Goal: Task Accomplishment & Management: Use online tool/utility

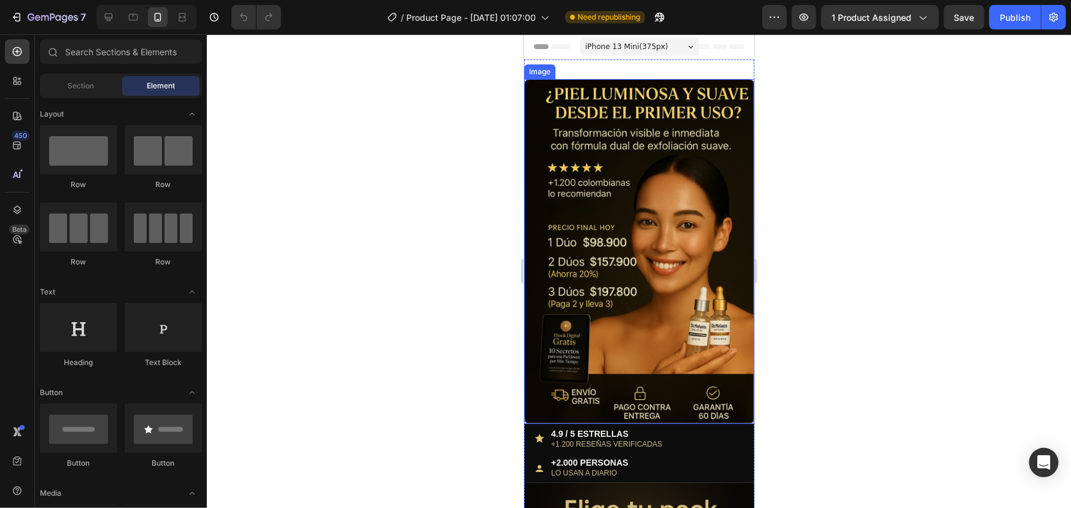
click at [671, 257] on img at bounding box center [639, 251] width 230 height 345
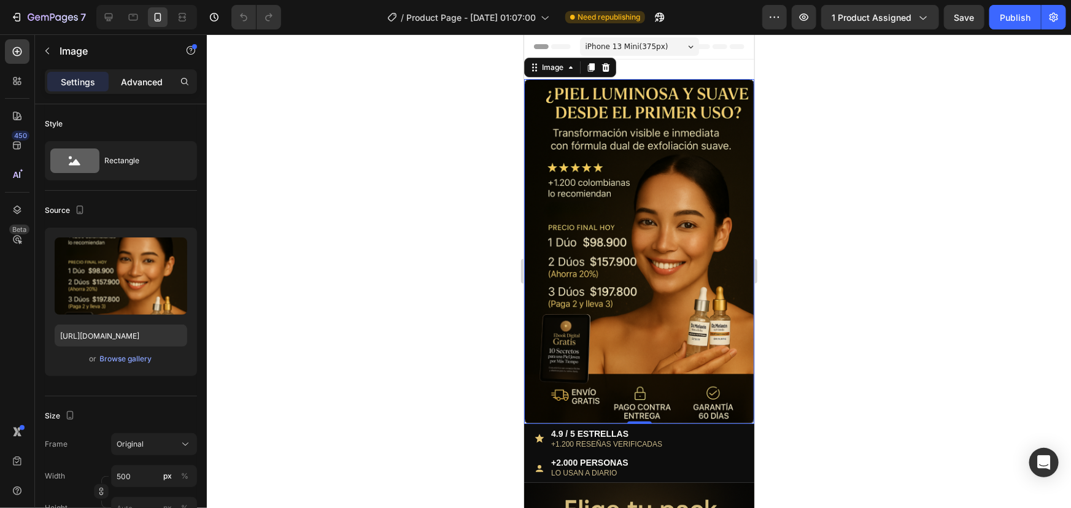
click at [133, 85] on p "Advanced" at bounding box center [142, 81] width 42 height 13
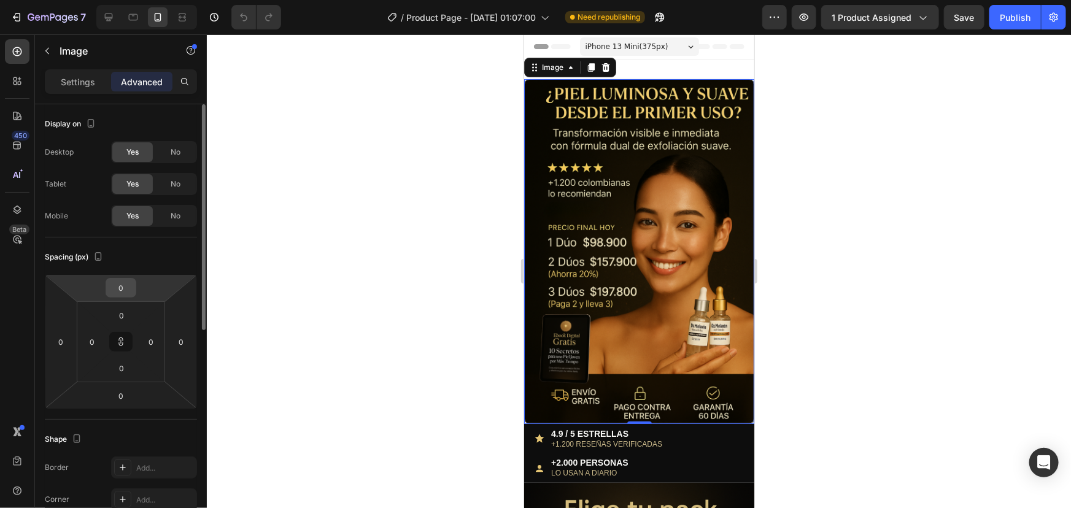
click at [133, 287] on input "0" at bounding box center [121, 288] width 25 height 18
click at [129, 287] on input "0" at bounding box center [121, 288] width 25 height 18
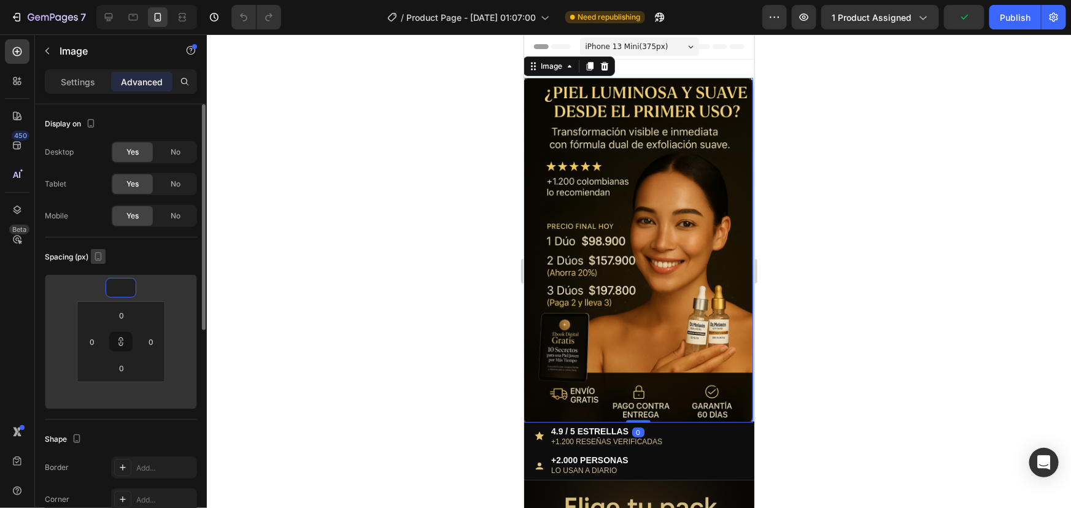
type input "-2"
type input "-20"
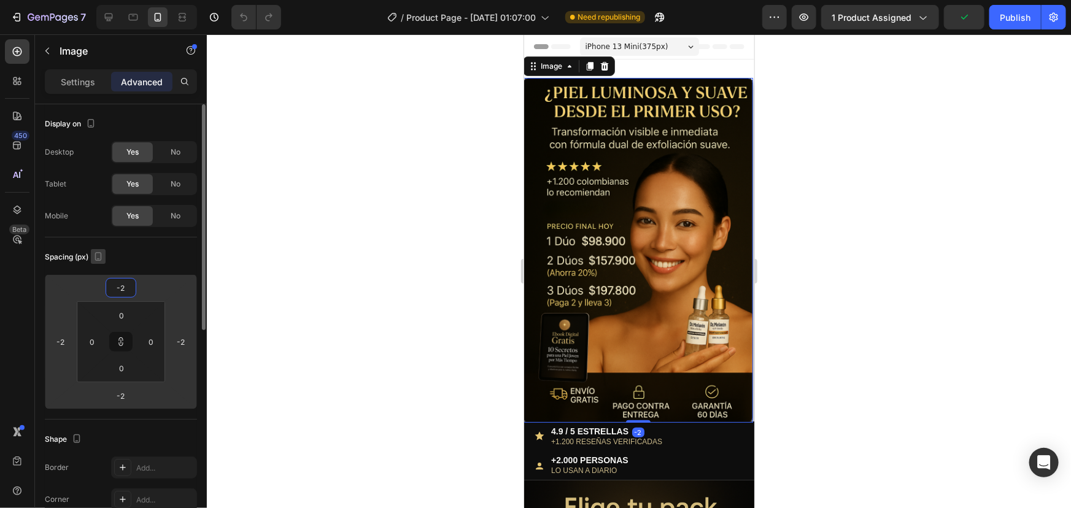
type input "-20"
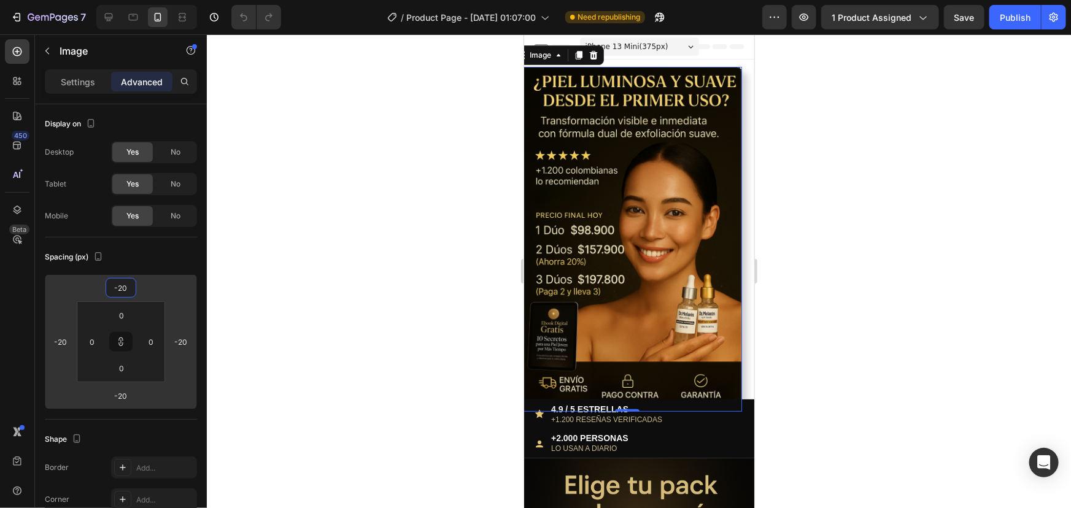
click at [328, 230] on div at bounding box center [639, 271] width 864 height 474
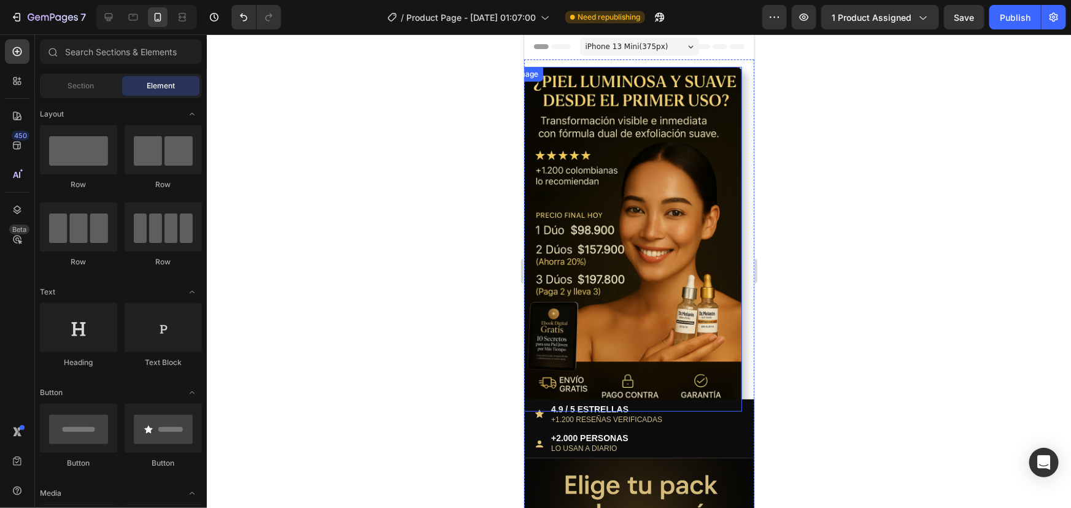
click at [665, 168] on img at bounding box center [626, 238] width 230 height 345
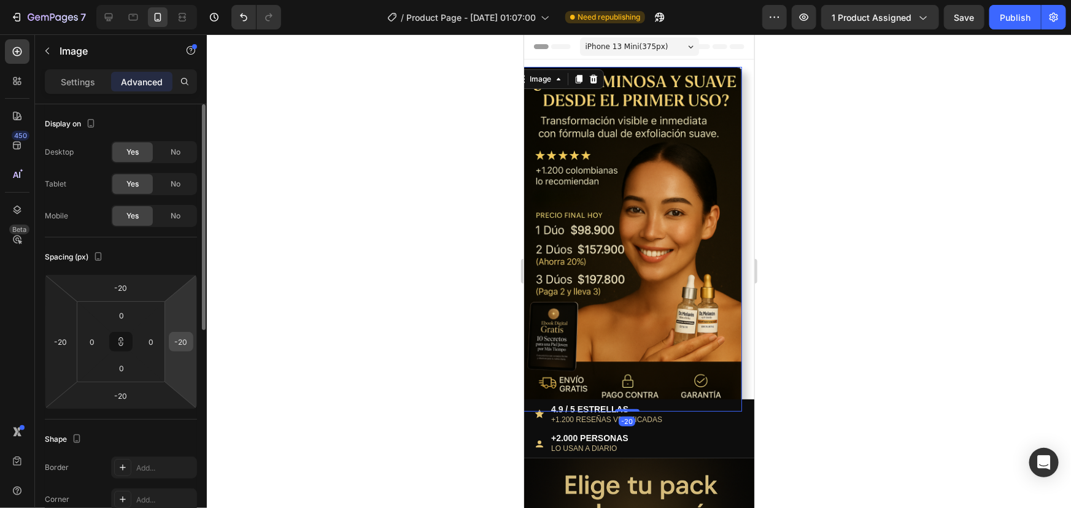
click at [192, 343] on div "-20" at bounding box center [181, 342] width 25 height 20
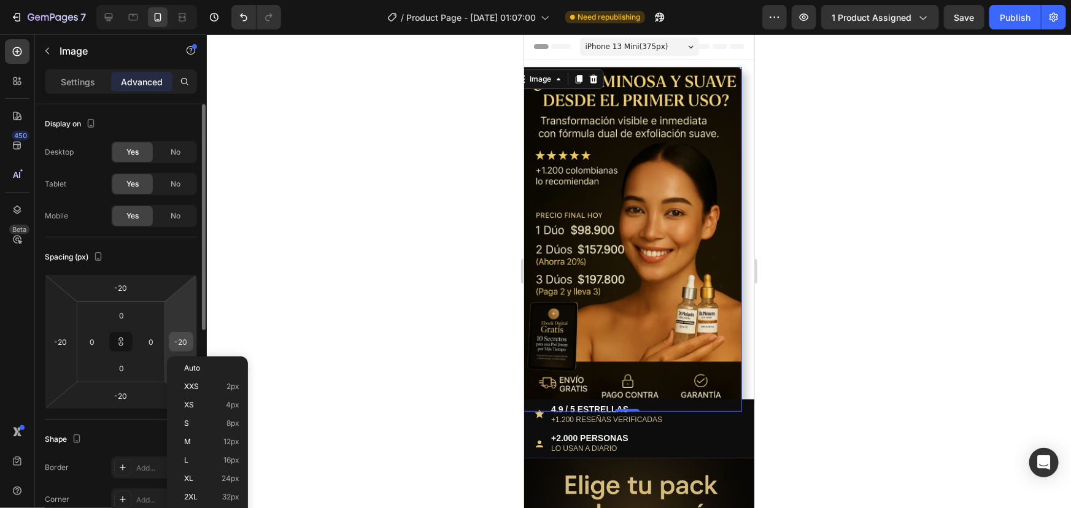
click at [185, 346] on input "-20" at bounding box center [181, 342] width 18 height 18
type input "1"
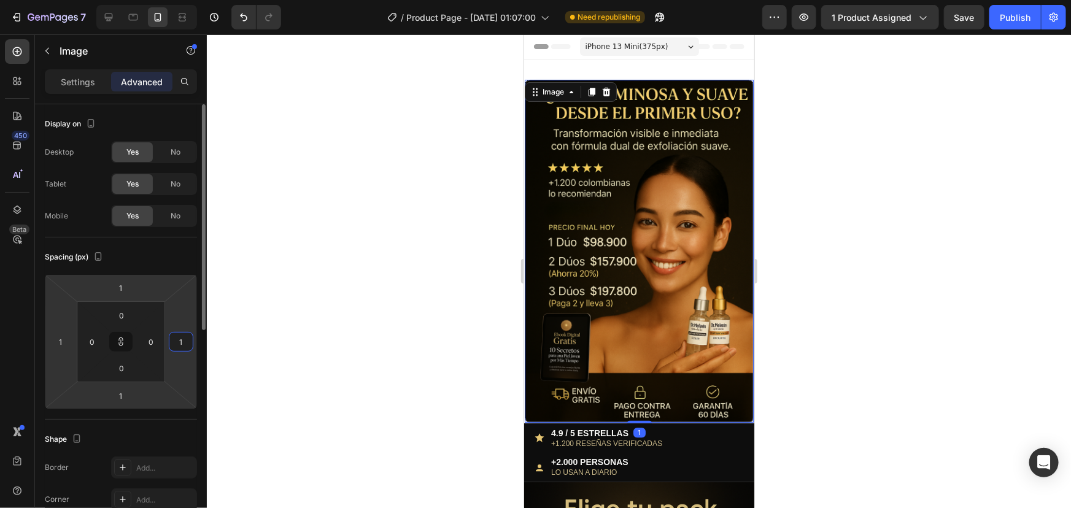
type input "12"
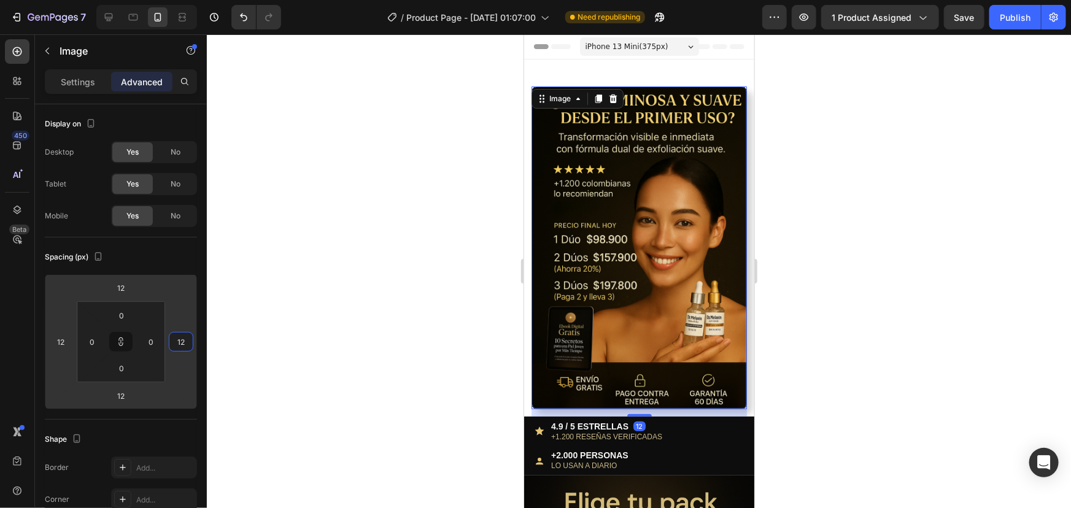
type input "12"
click at [355, 306] on div at bounding box center [639, 271] width 864 height 474
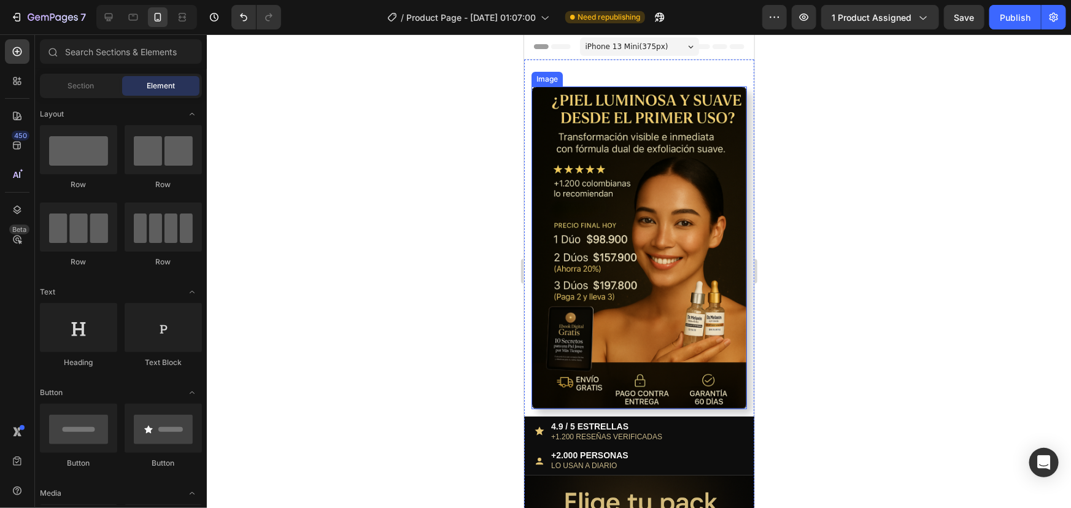
click at [651, 206] on img at bounding box center [638, 247] width 215 height 323
click at [582, 159] on img at bounding box center [638, 247] width 215 height 323
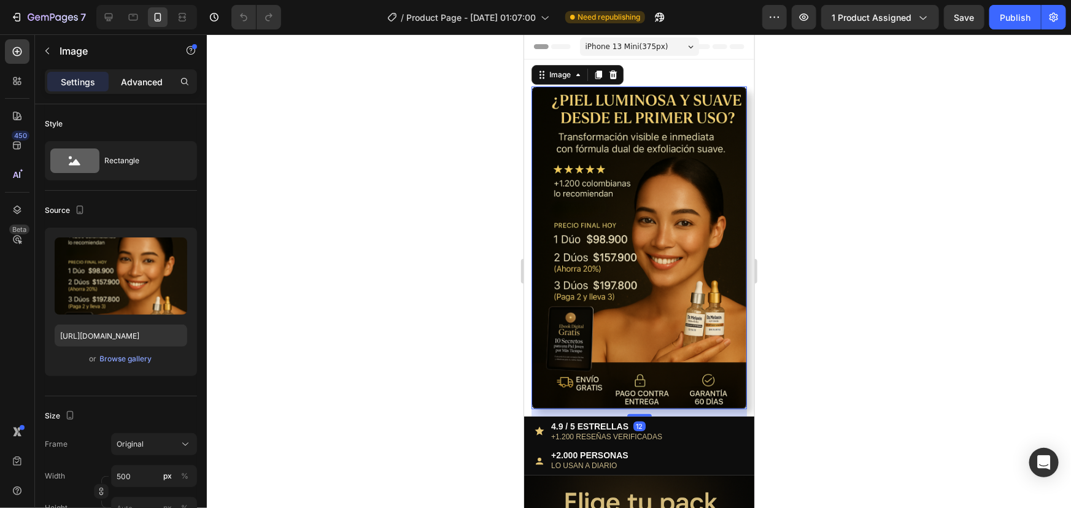
click at [138, 86] on p "Advanced" at bounding box center [142, 81] width 42 height 13
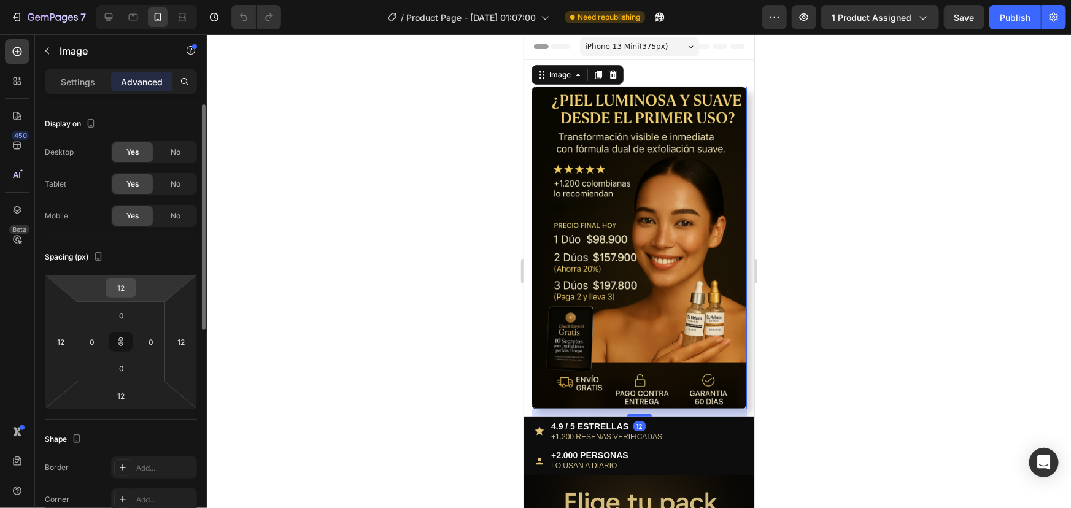
click at [133, 287] on div "12" at bounding box center [121, 288] width 31 height 20
click at [129, 288] on input "12" at bounding box center [121, 288] width 25 height 18
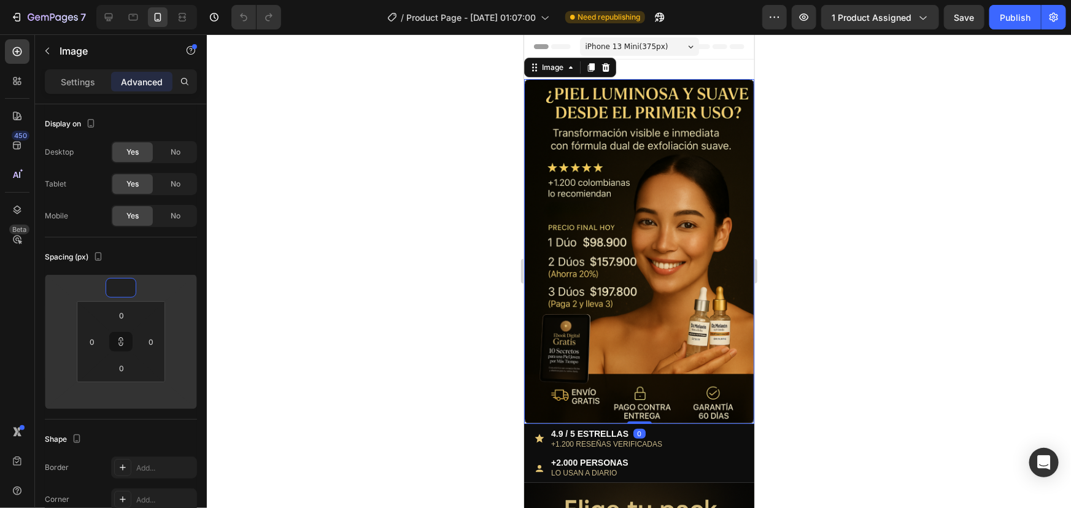
type input "1"
click at [295, 301] on div at bounding box center [639, 271] width 864 height 474
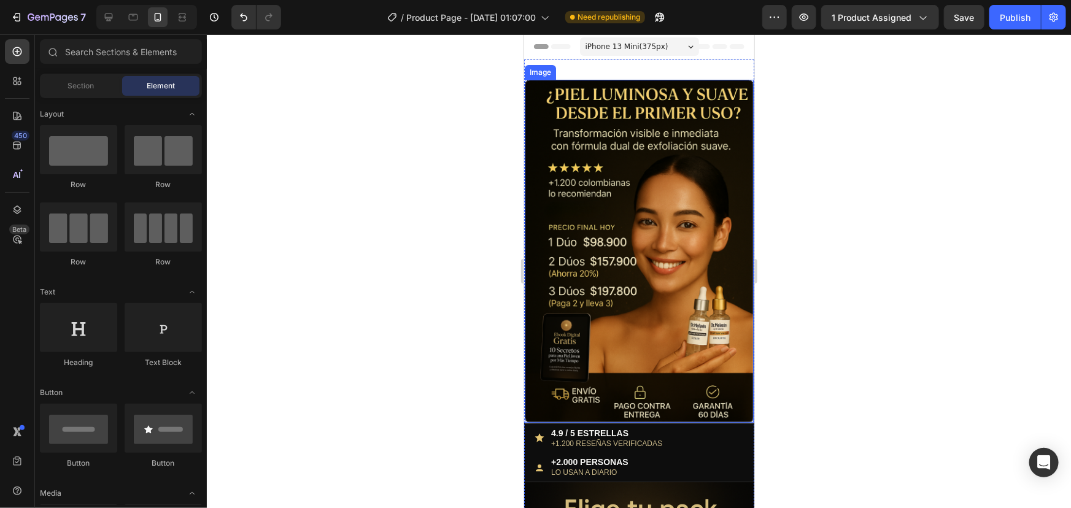
click at [584, 171] on img at bounding box center [638, 250] width 229 height 343
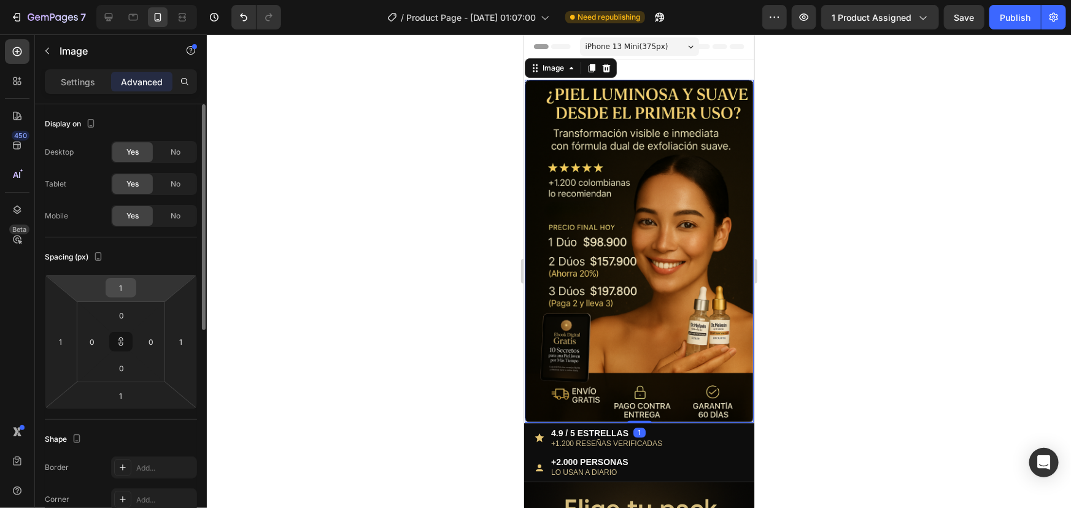
click at [123, 286] on input "1" at bounding box center [121, 288] width 25 height 18
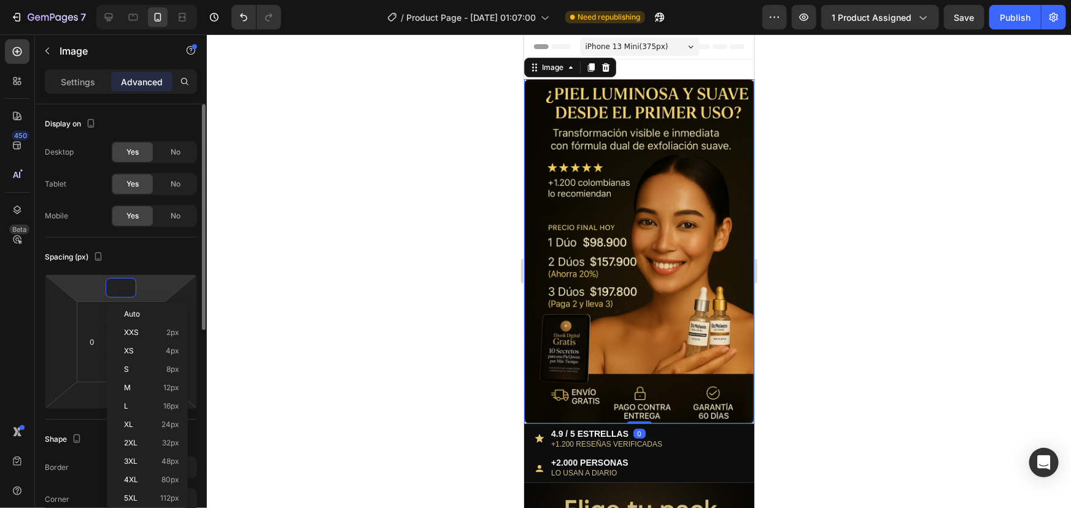
type input "0"
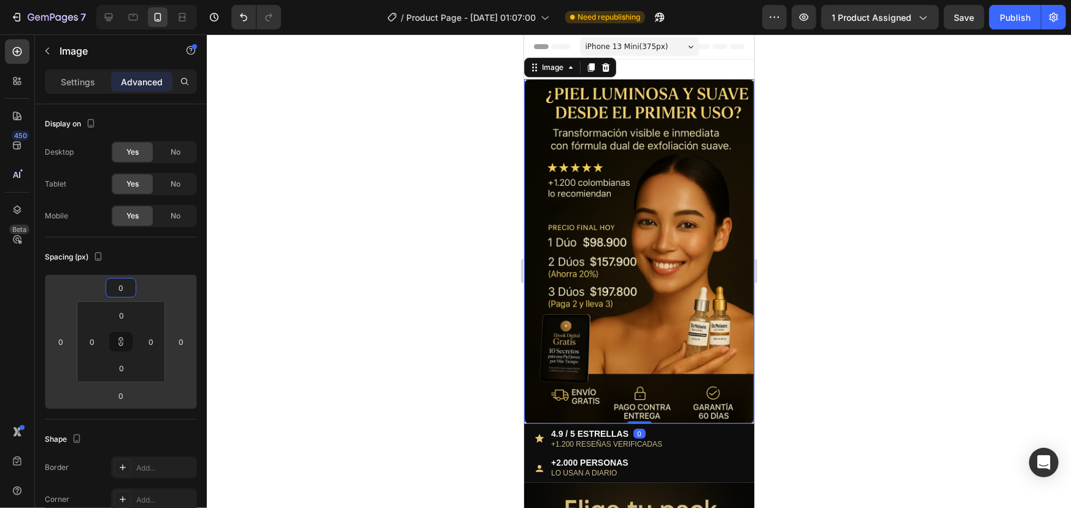
type input "0"
click at [290, 277] on div at bounding box center [639, 271] width 864 height 474
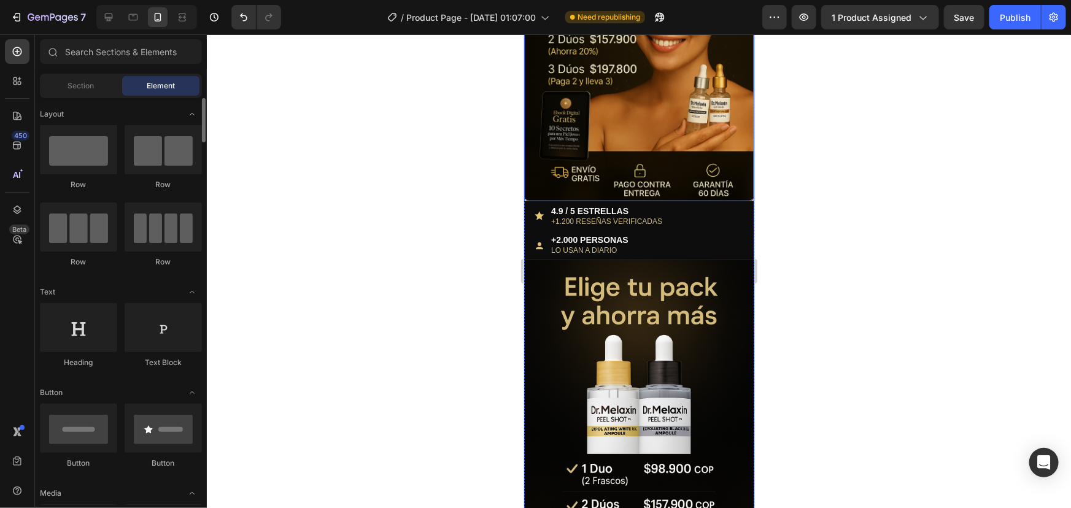
click at [592, 110] on img at bounding box center [639, 28] width 230 height 345
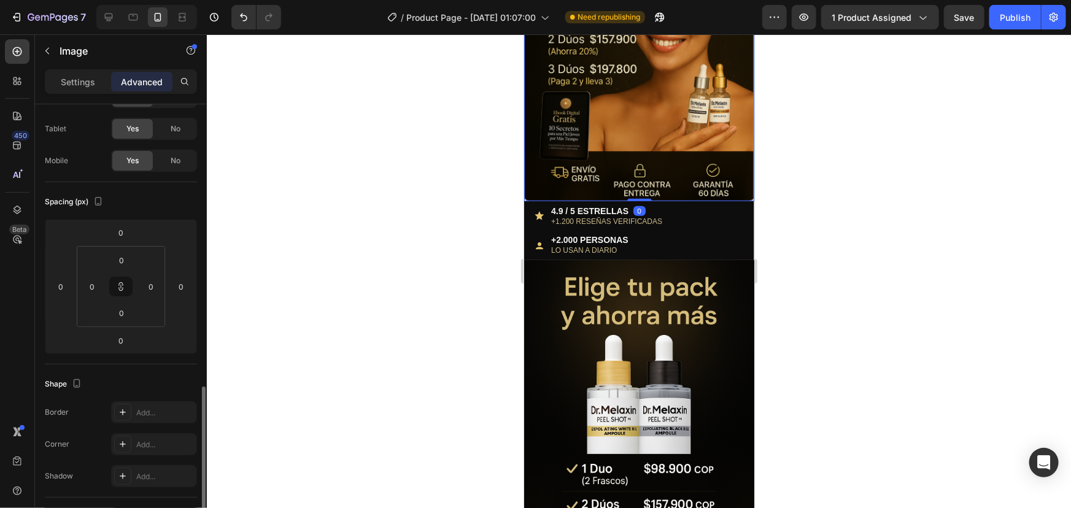
scroll to position [390, 0]
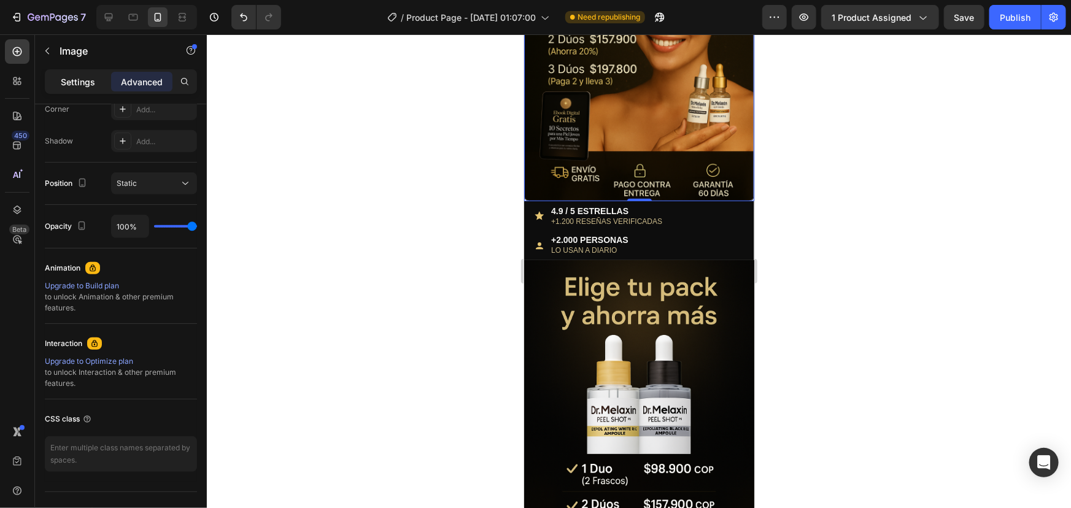
click at [72, 77] on p "Settings" at bounding box center [78, 81] width 34 height 13
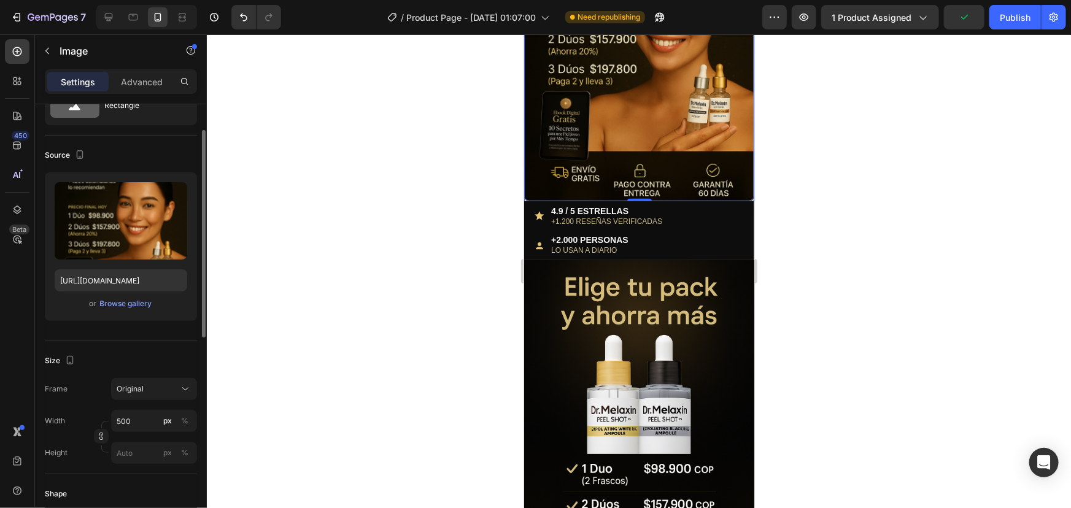
scroll to position [278, 0]
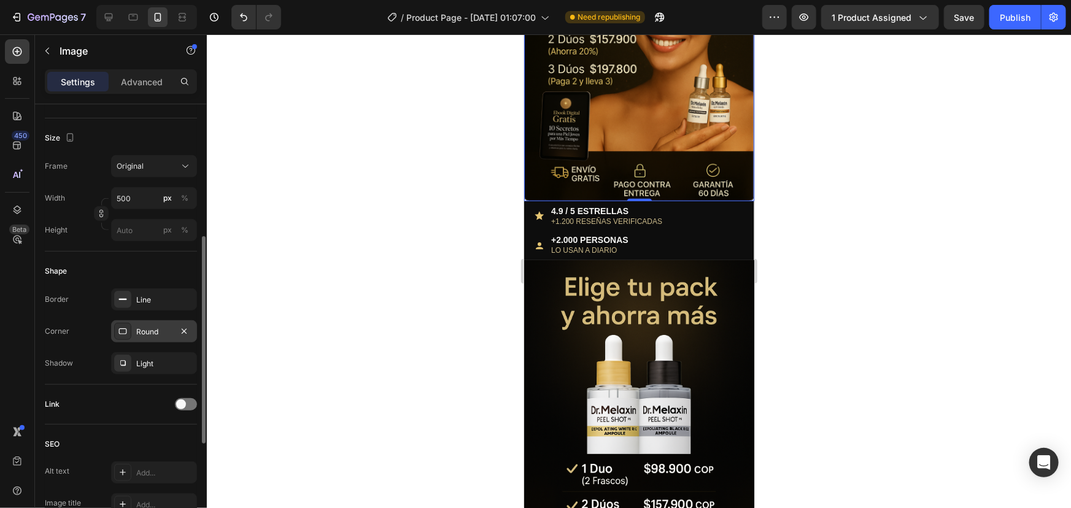
click at [148, 327] on div "Round" at bounding box center [154, 332] width 36 height 11
click at [328, 172] on div at bounding box center [639, 271] width 864 height 474
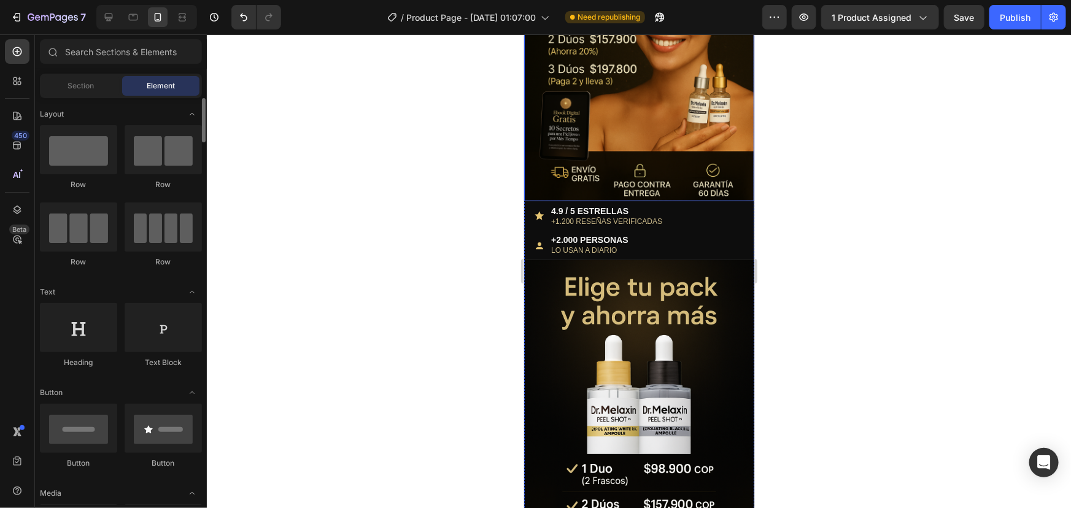
scroll to position [0, 0]
click at [615, 88] on img at bounding box center [639, 28] width 230 height 345
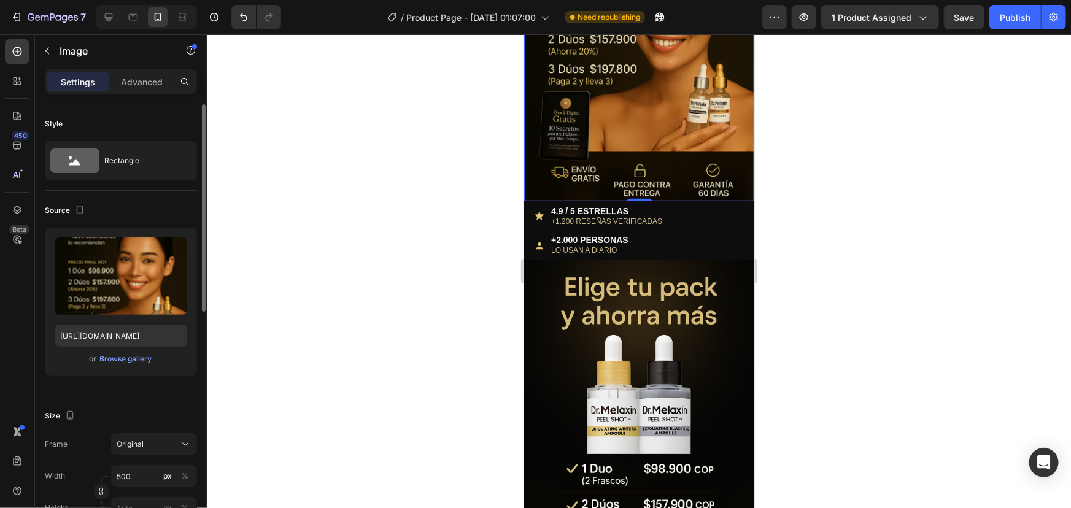
click at [141, 69] on div "Settings Advanced" at bounding box center [121, 81] width 152 height 25
click at [144, 86] on p "Advanced" at bounding box center [142, 81] width 42 height 13
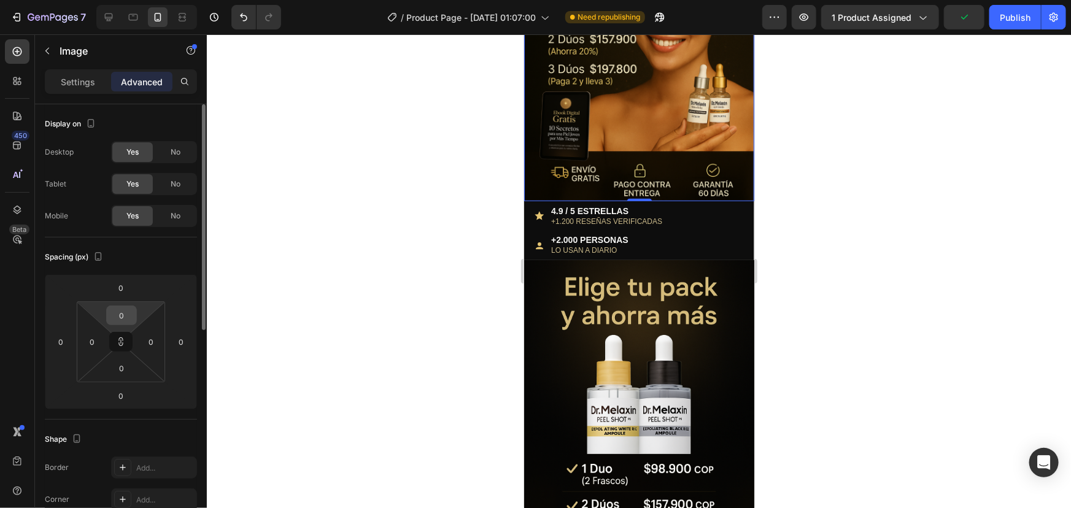
click at [126, 320] on input "0" at bounding box center [121, 315] width 25 height 18
type input "2"
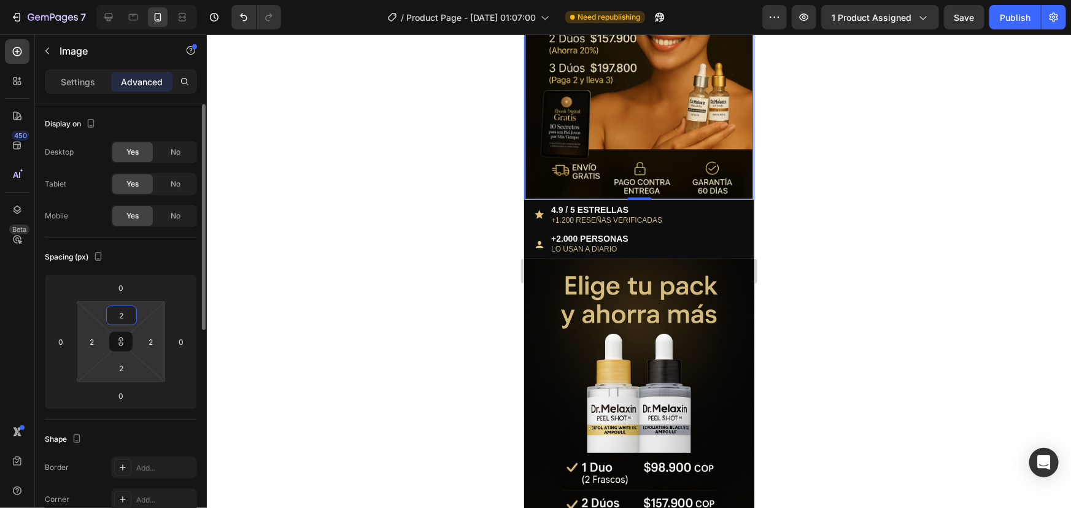
type input "20"
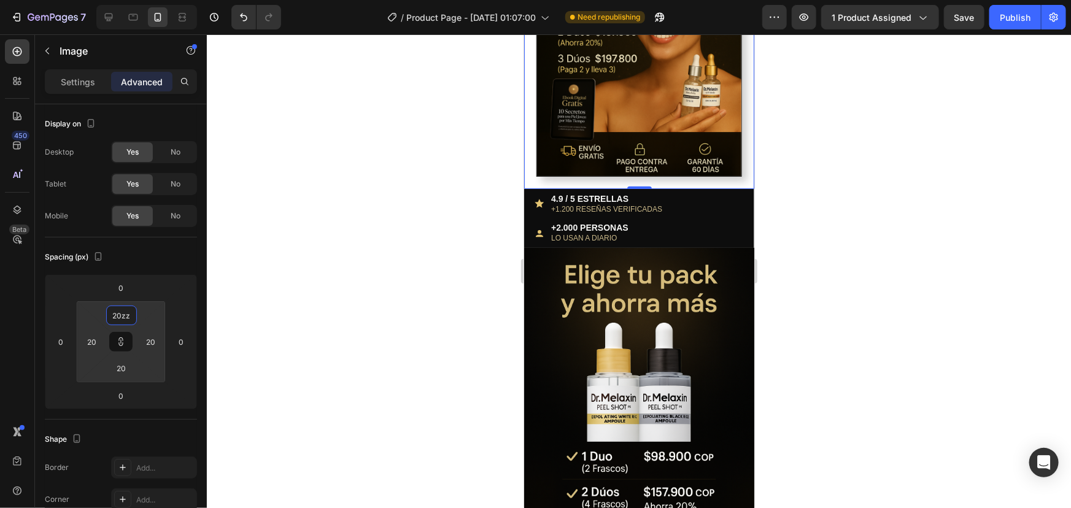
type input "20"
type input "1"
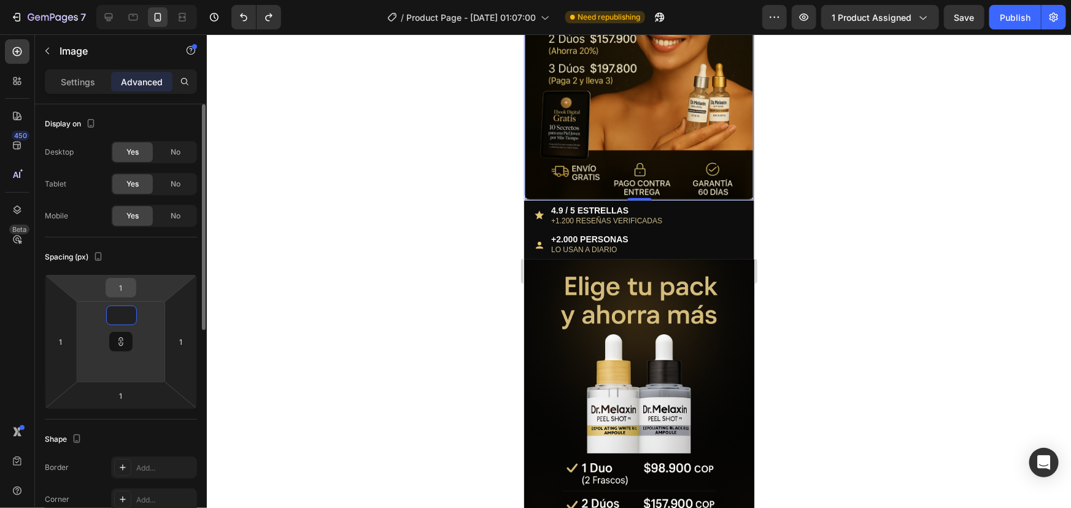
type input "1"
click at [125, 287] on input "1" at bounding box center [121, 288] width 25 height 18
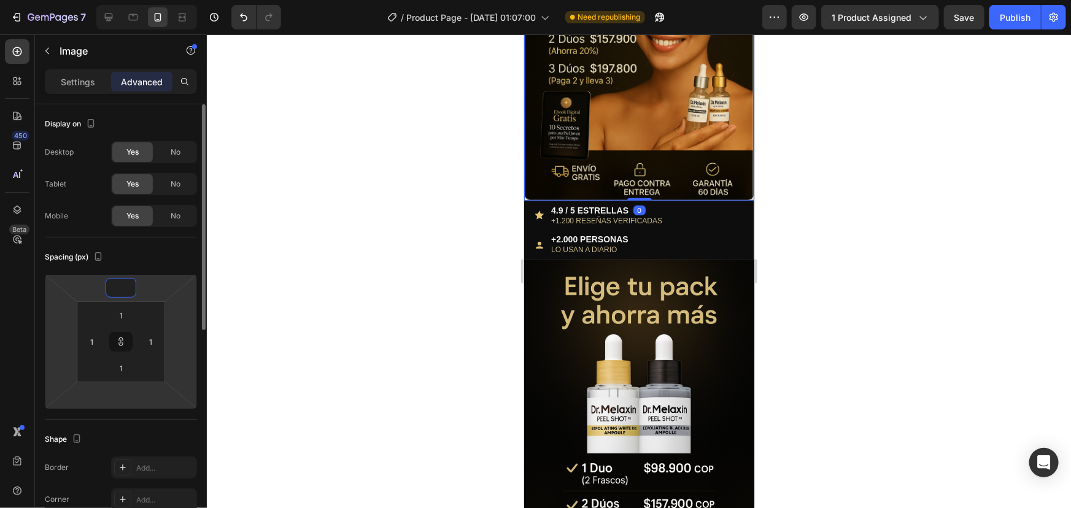
type input "0"
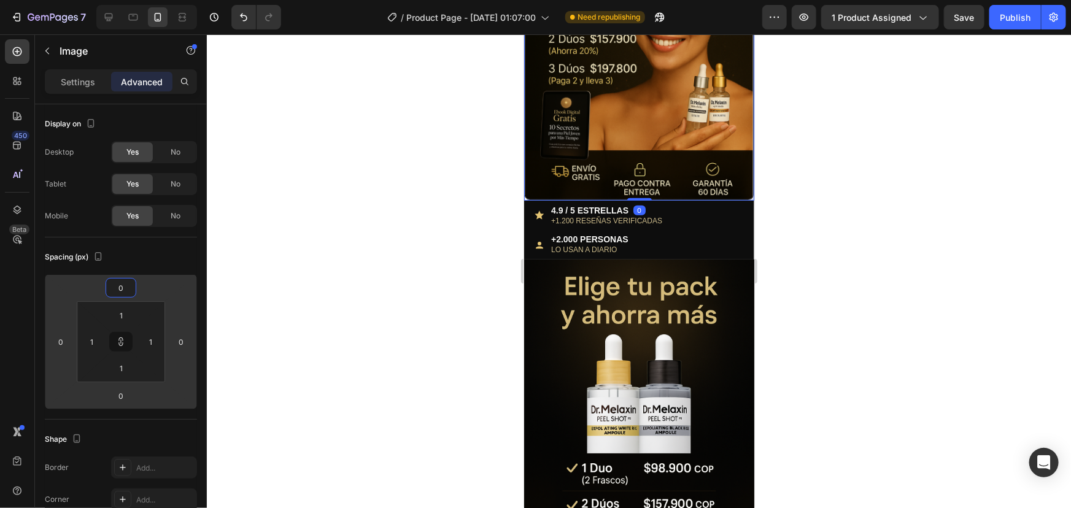
click at [284, 255] on div at bounding box center [639, 271] width 864 height 474
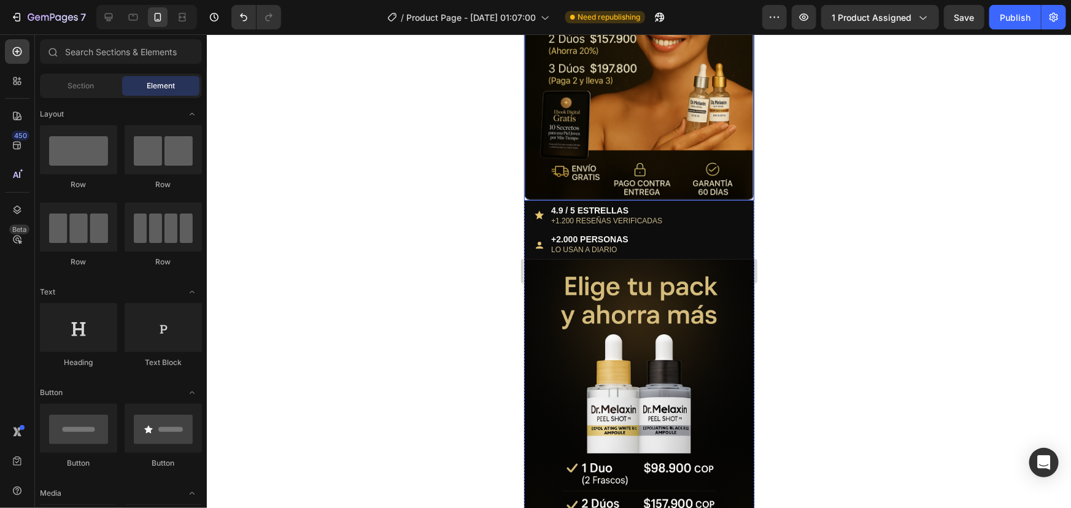
click at [560, 122] on img at bounding box center [638, 27] width 229 height 343
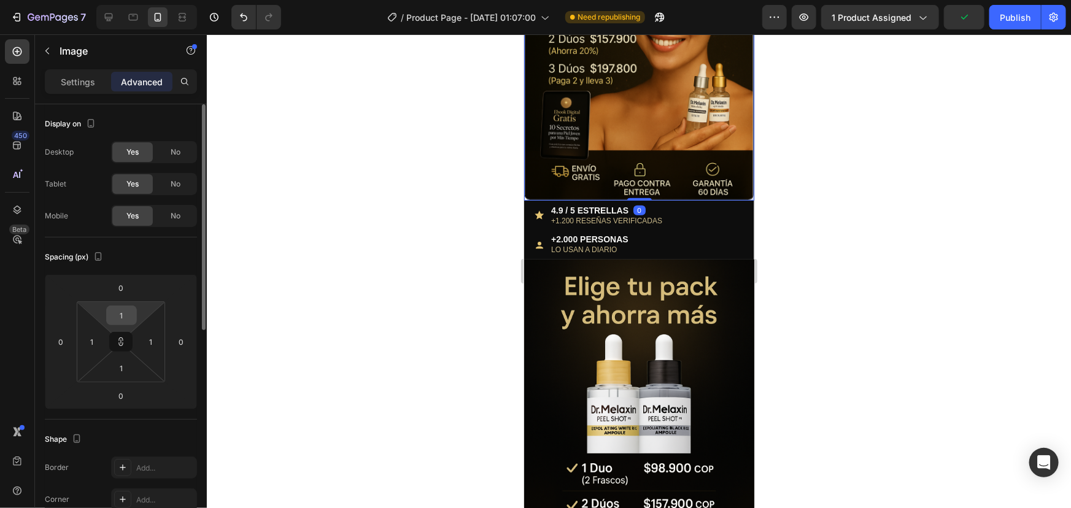
click at [129, 316] on input "1" at bounding box center [121, 315] width 25 height 18
type input "0"
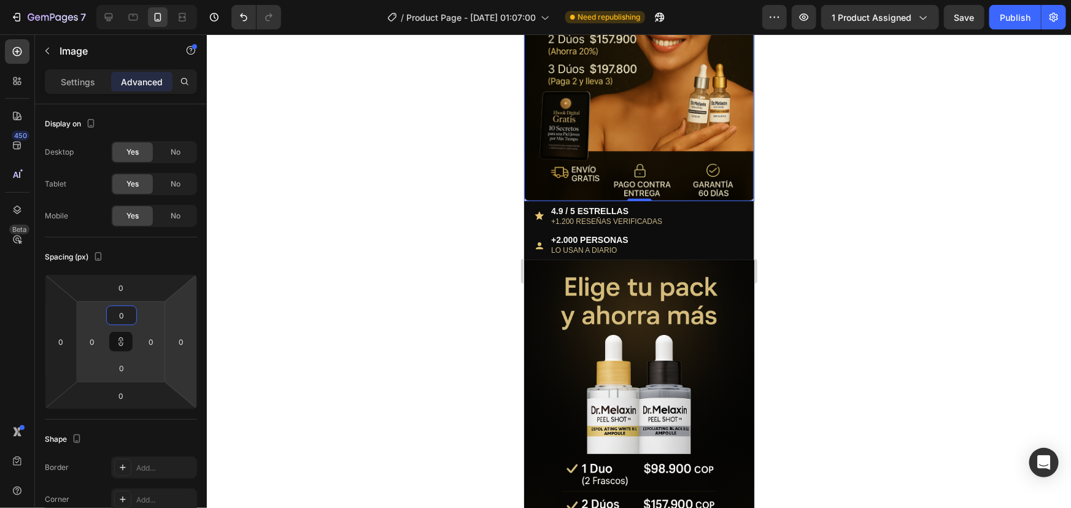
type input "0"
click at [487, 282] on div at bounding box center [639, 271] width 864 height 474
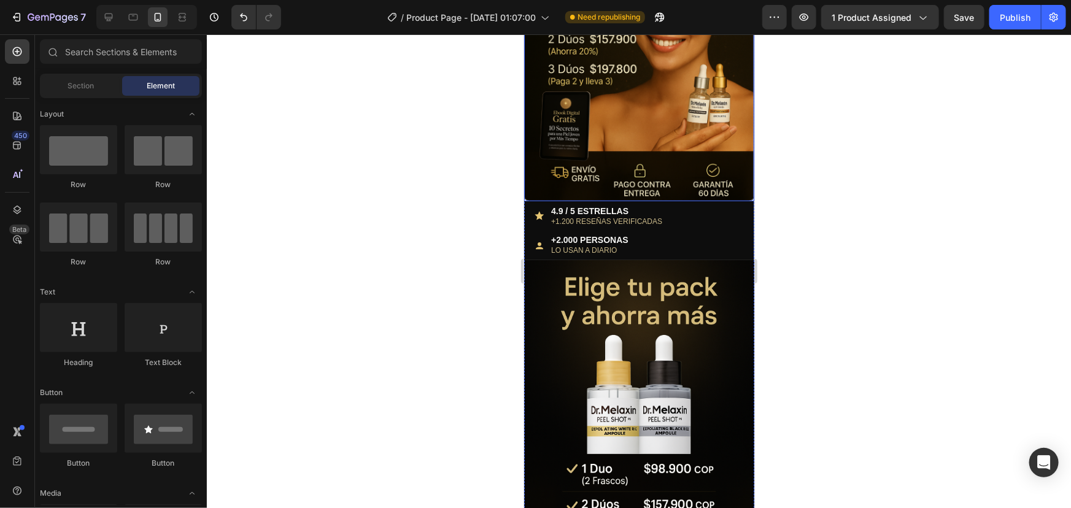
click at [574, 106] on img at bounding box center [639, 28] width 230 height 345
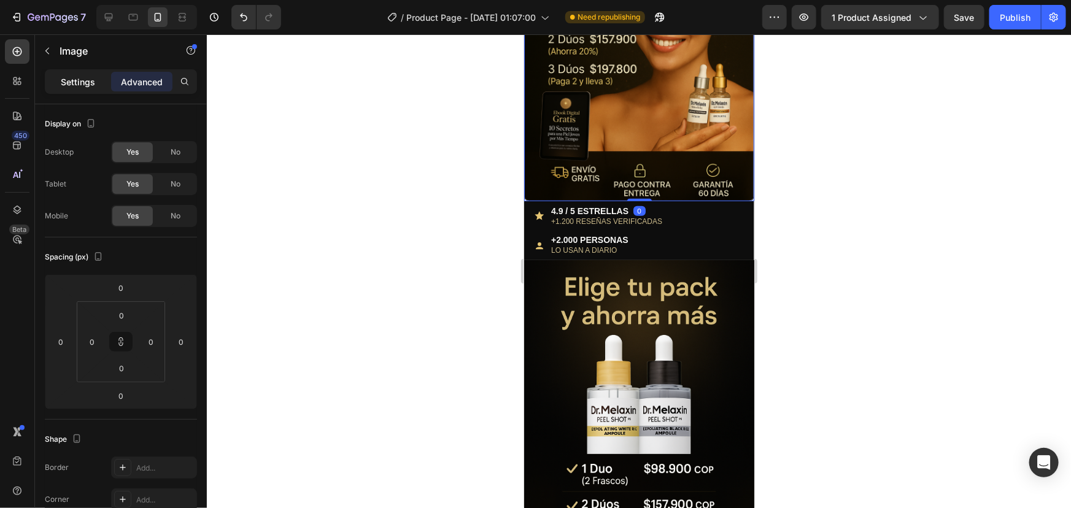
click at [55, 79] on div "Settings" at bounding box center [77, 82] width 61 height 20
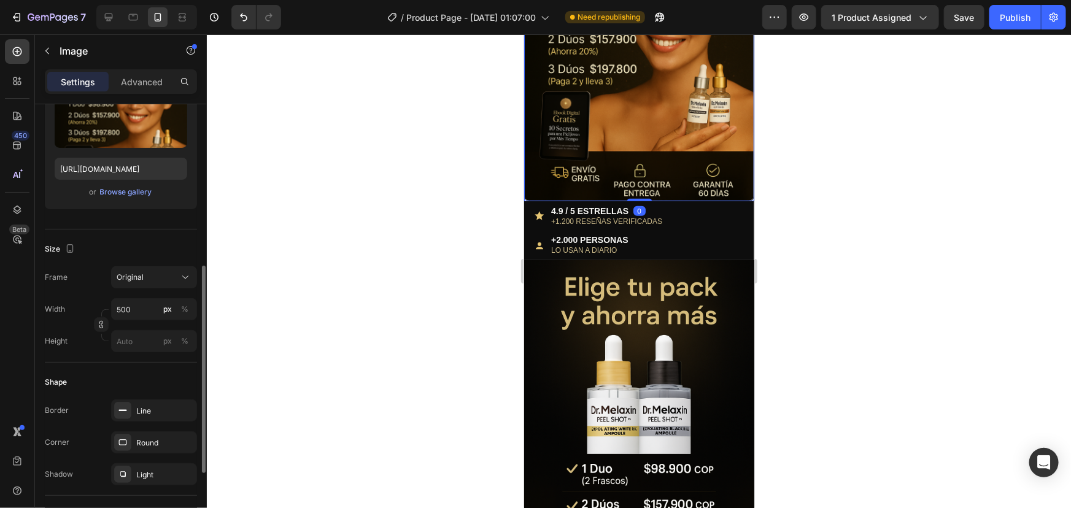
scroll to position [279, 0]
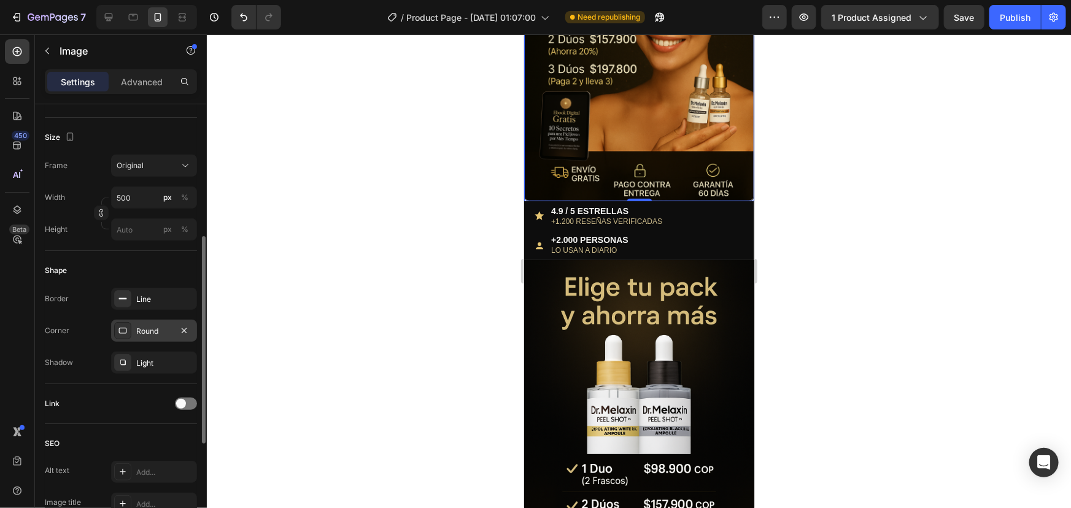
click at [136, 330] on div "Round" at bounding box center [154, 331] width 36 height 11
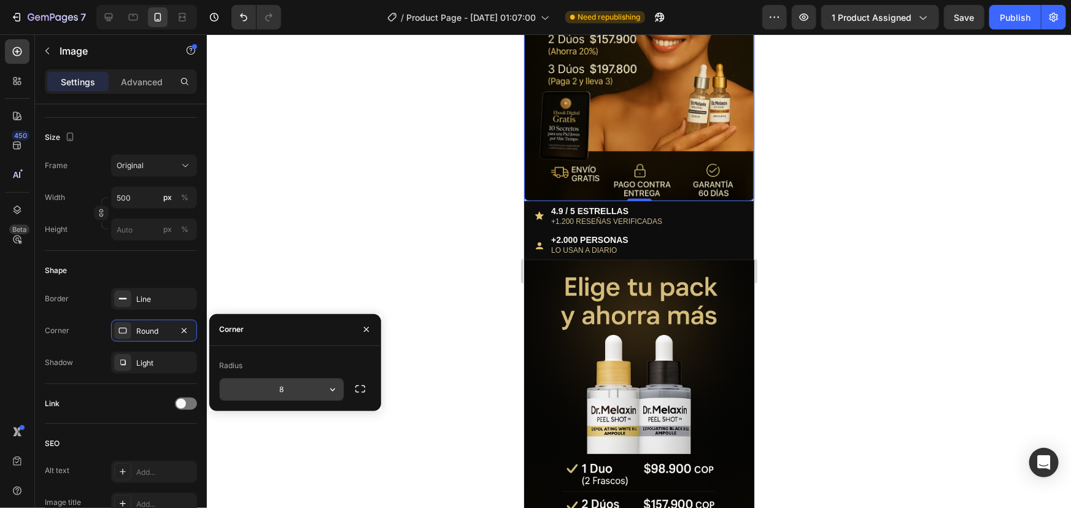
click at [306, 385] on input "8" at bounding box center [282, 390] width 124 height 22
click at [254, 228] on div at bounding box center [639, 271] width 864 height 474
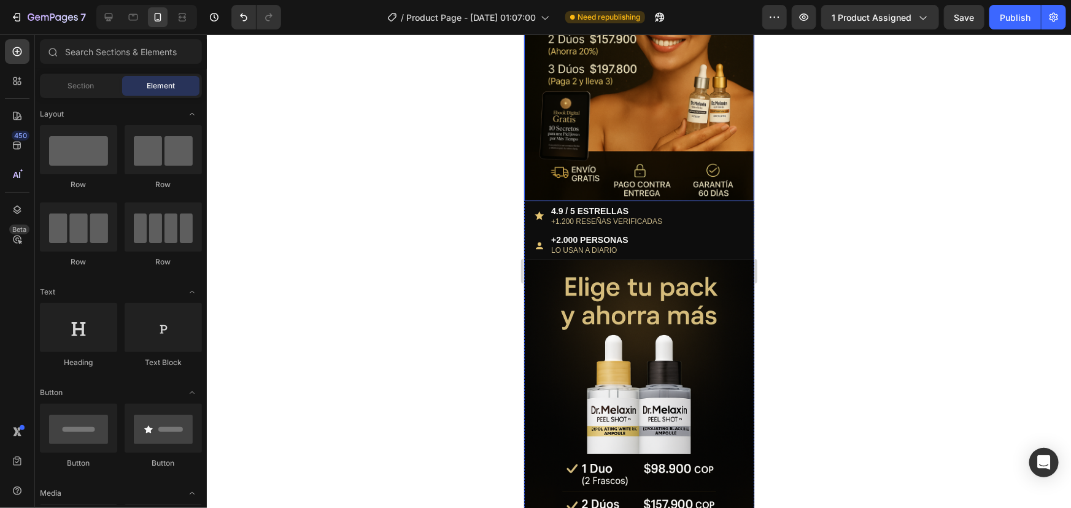
click at [613, 123] on img at bounding box center [639, 28] width 230 height 345
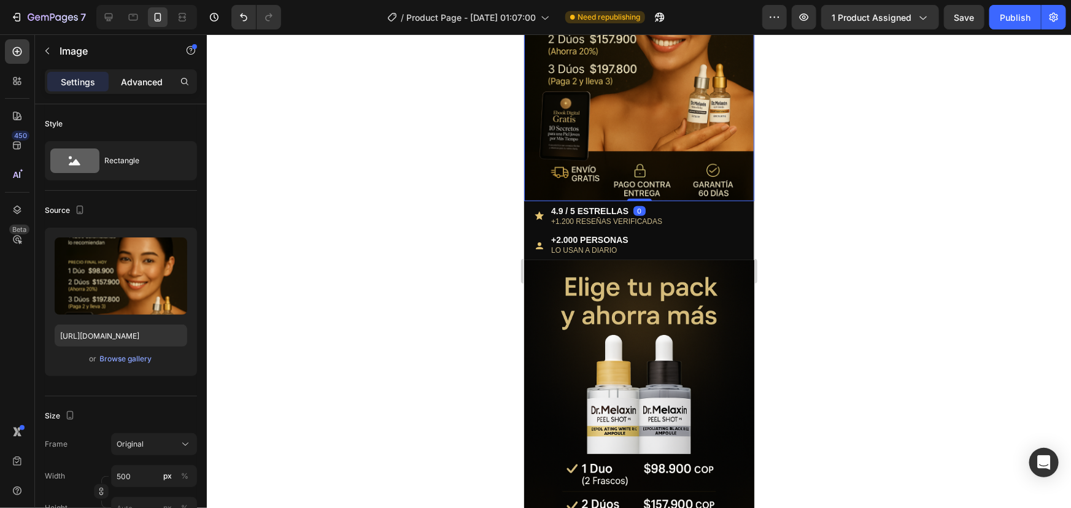
click at [141, 73] on div "Advanced" at bounding box center [141, 82] width 61 height 20
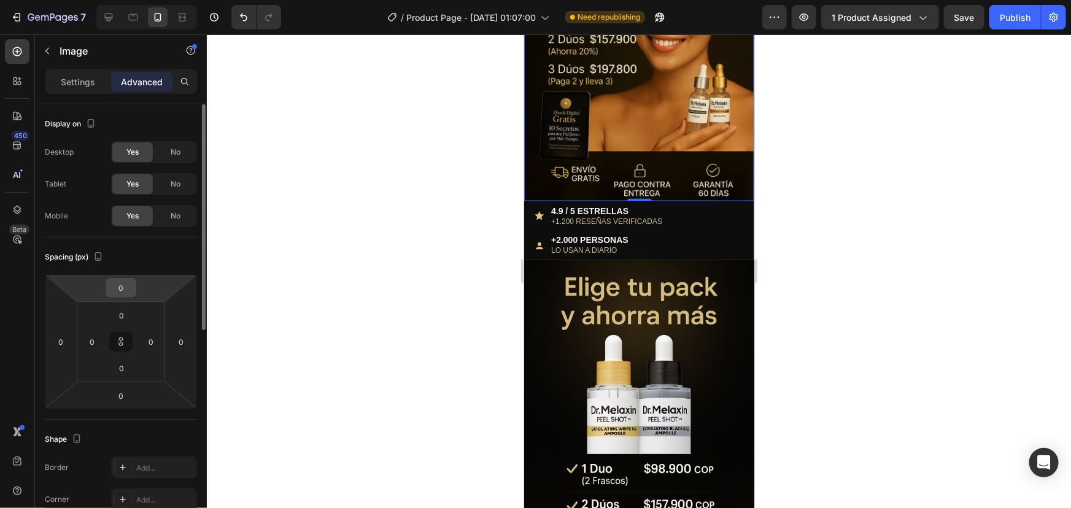
click at [127, 287] on input "0" at bounding box center [121, 288] width 25 height 18
click at [129, 288] on input "0" at bounding box center [121, 288] width 25 height 18
click at [127, 287] on input "0" at bounding box center [121, 288] width 25 height 18
click at [122, 286] on input "0" at bounding box center [121, 288] width 25 height 18
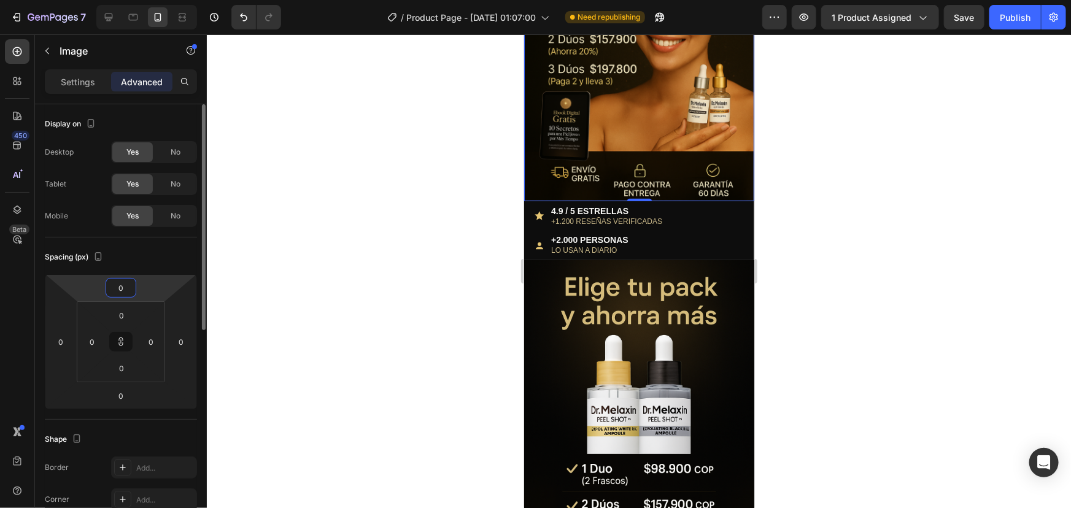
click at [122, 286] on input "0" at bounding box center [121, 288] width 25 height 18
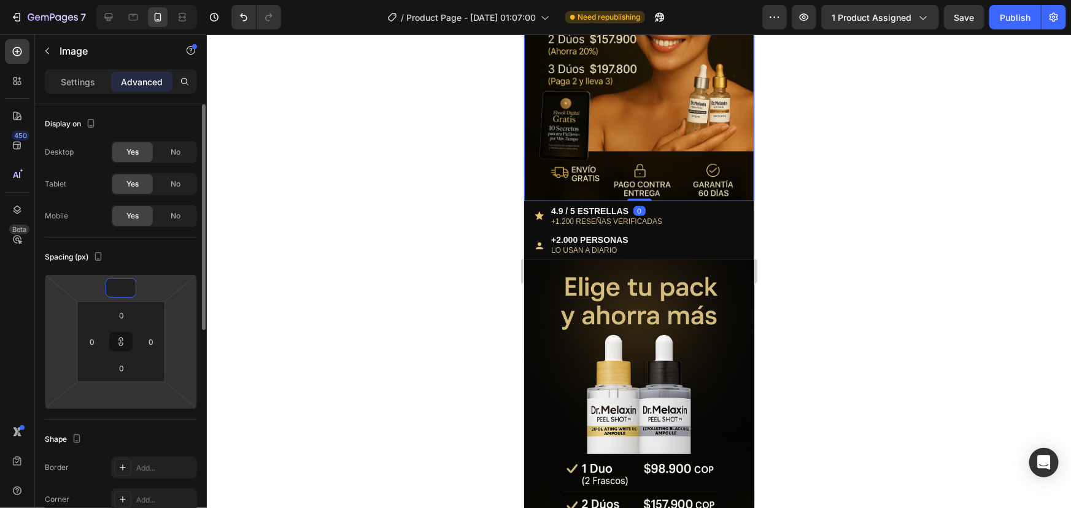
type input "-2"
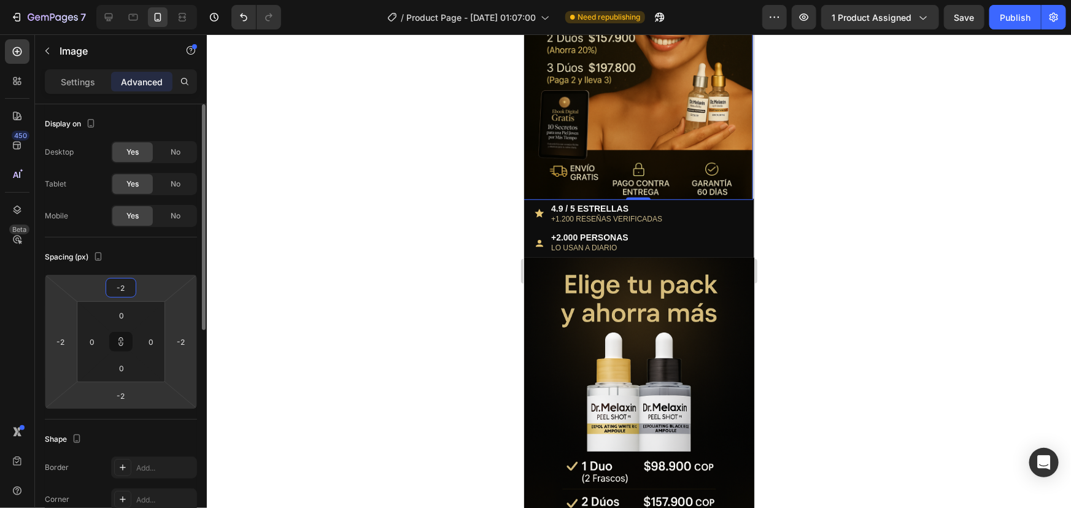
type input "-20"
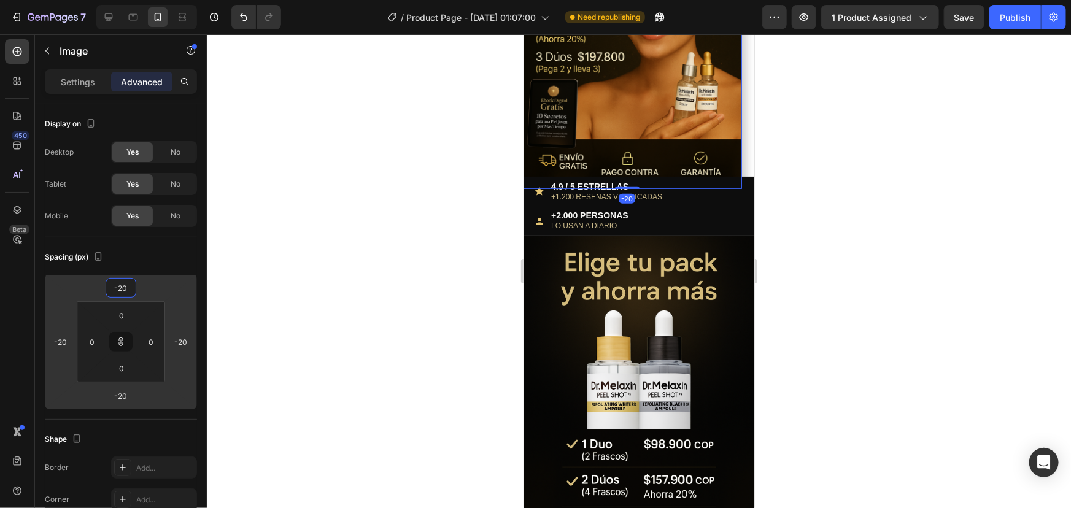
type input "-20"
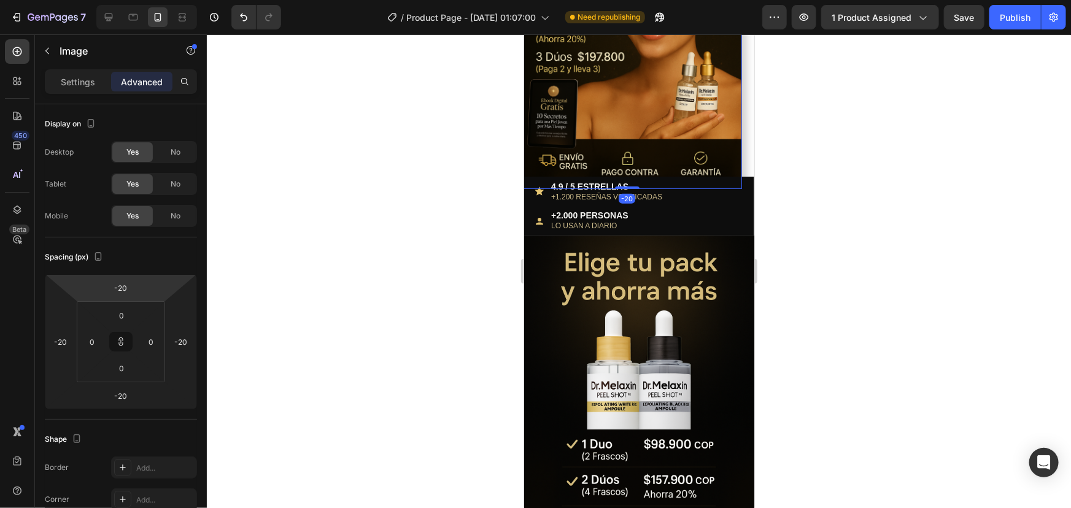
click at [438, 277] on div at bounding box center [639, 271] width 864 height 474
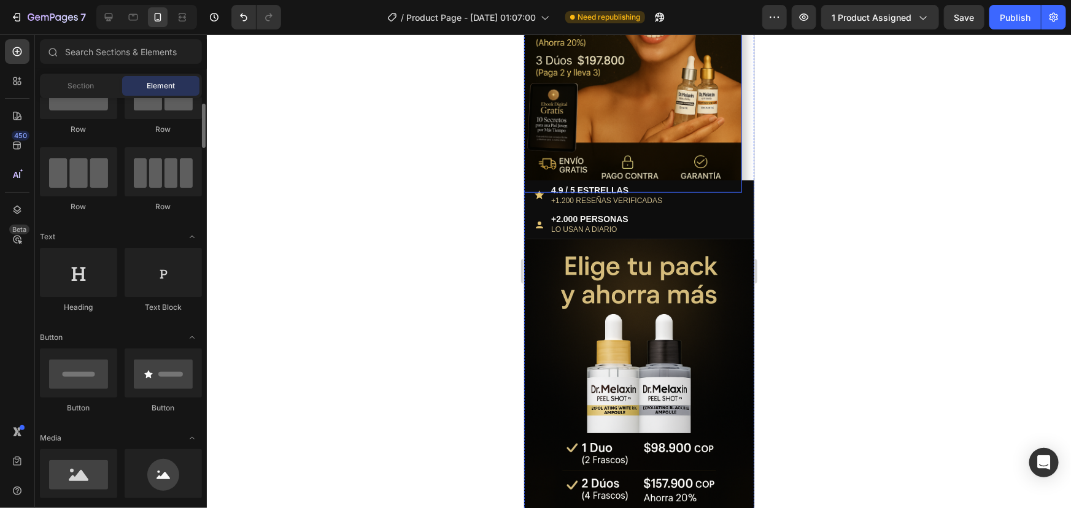
scroll to position [0, 0]
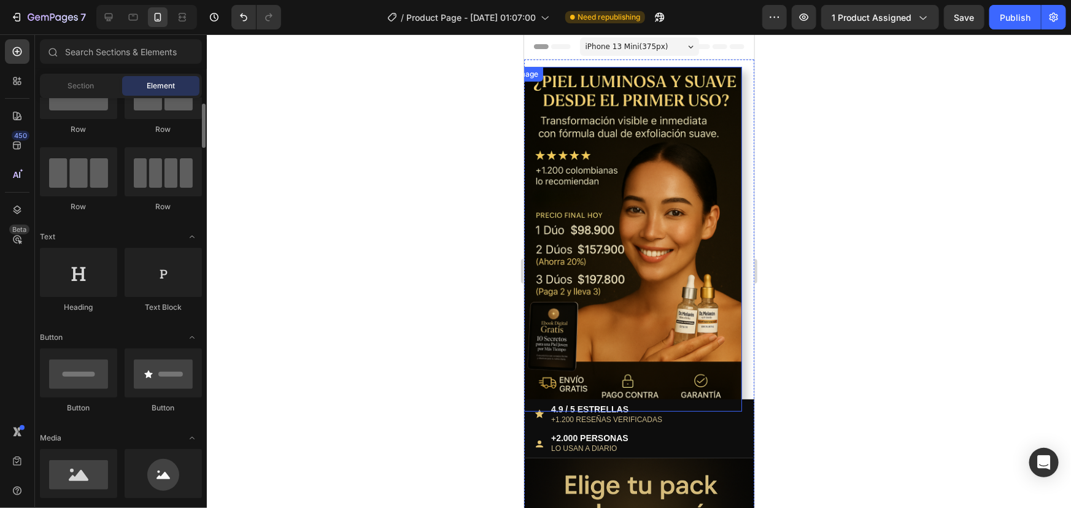
click at [644, 283] on img at bounding box center [626, 238] width 230 height 345
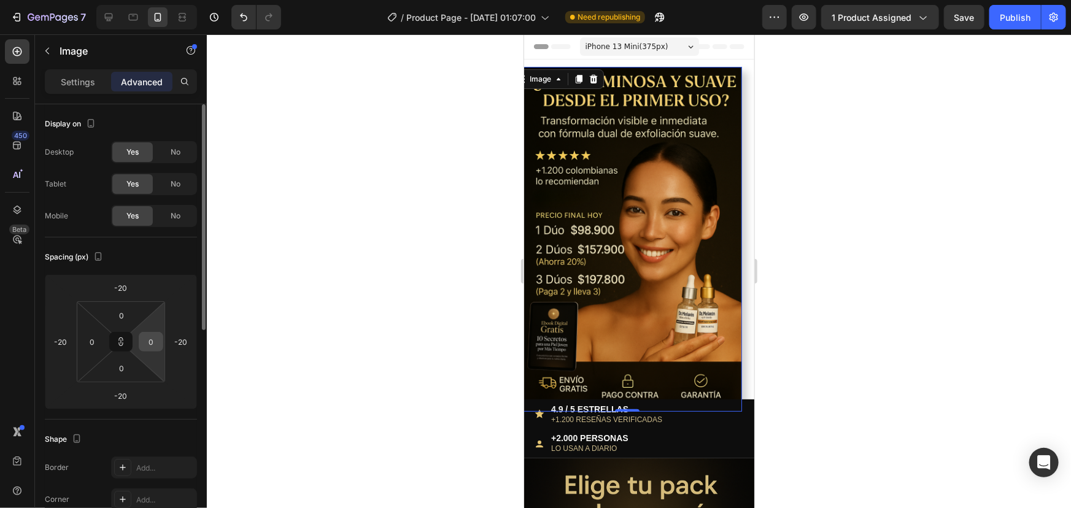
click at [157, 342] on input "0" at bounding box center [151, 342] width 18 height 18
type input "1"
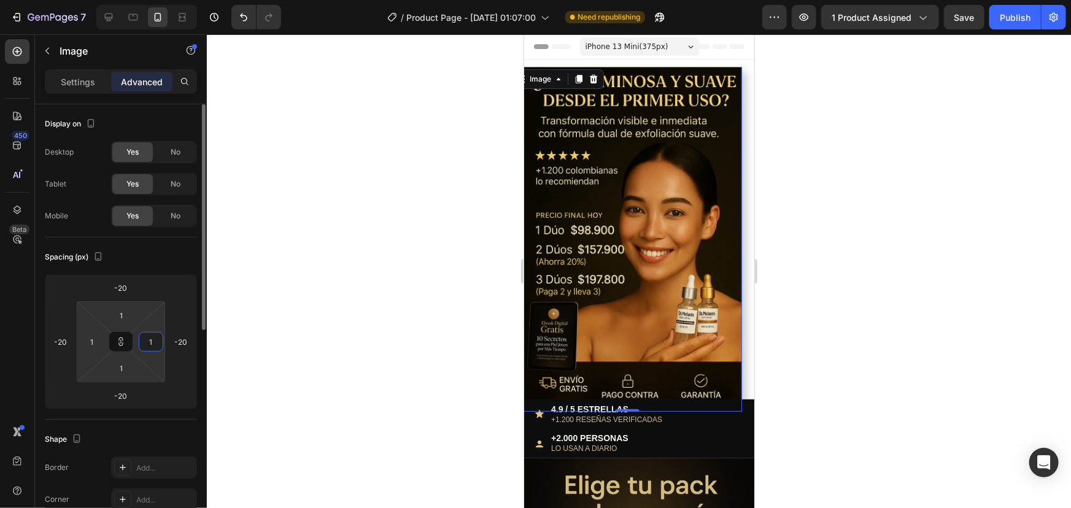
type input "10"
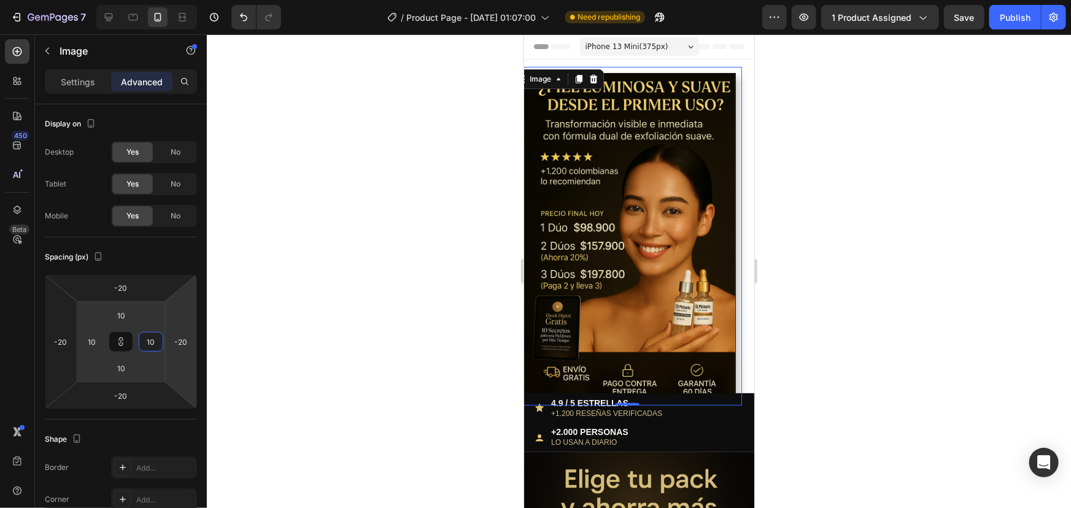
type input "10"
click at [410, 319] on div at bounding box center [639, 271] width 864 height 474
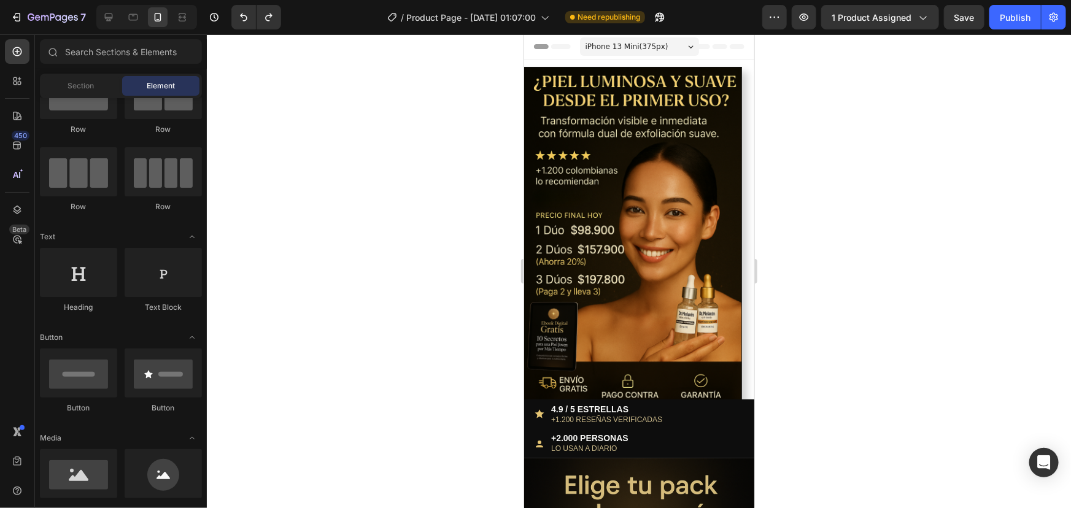
click at [649, 166] on img at bounding box center [626, 238] width 230 height 345
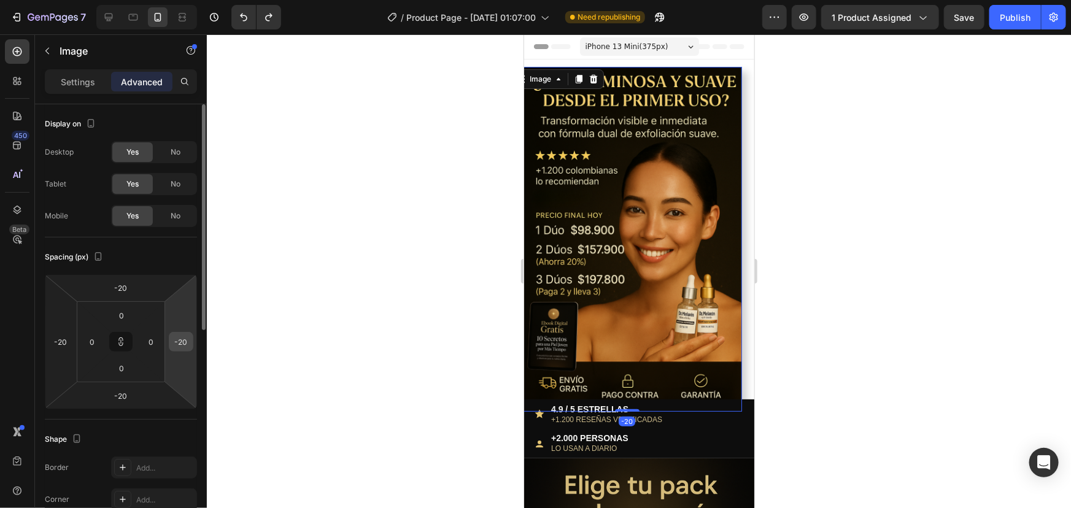
click at [187, 346] on input "-20" at bounding box center [181, 342] width 18 height 18
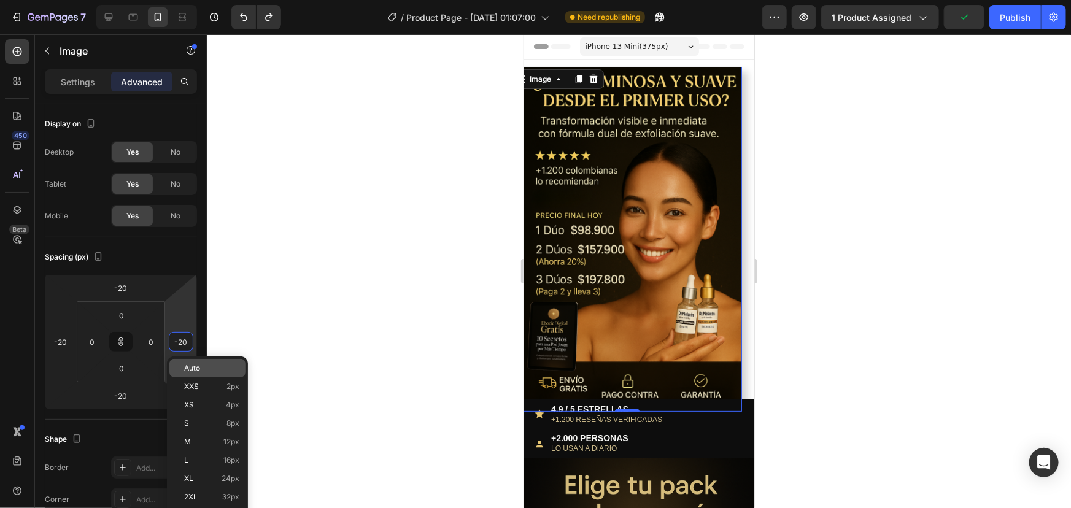
click at [190, 375] on div "Auto" at bounding box center [207, 368] width 76 height 18
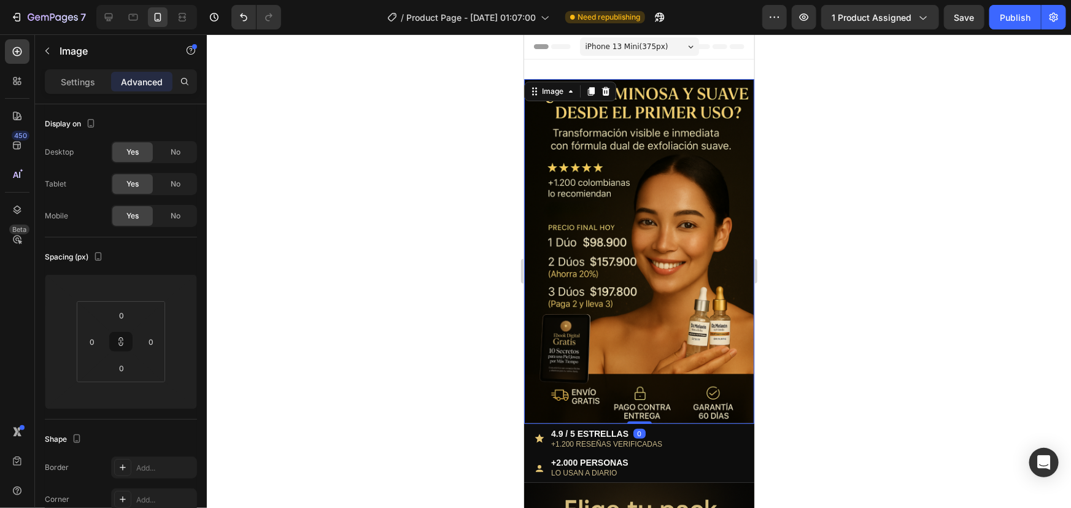
click at [355, 293] on div at bounding box center [639, 271] width 864 height 474
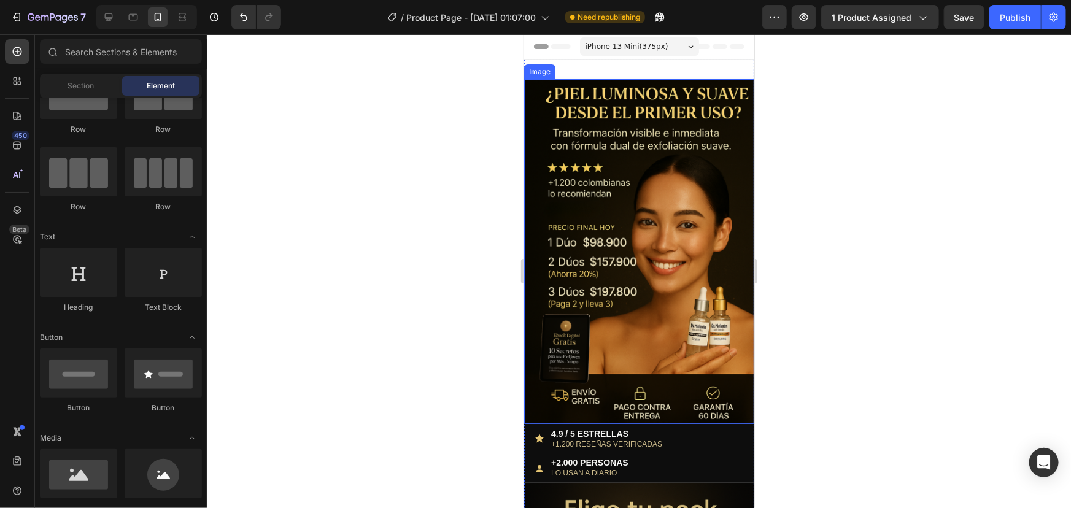
click at [576, 152] on img at bounding box center [639, 251] width 230 height 345
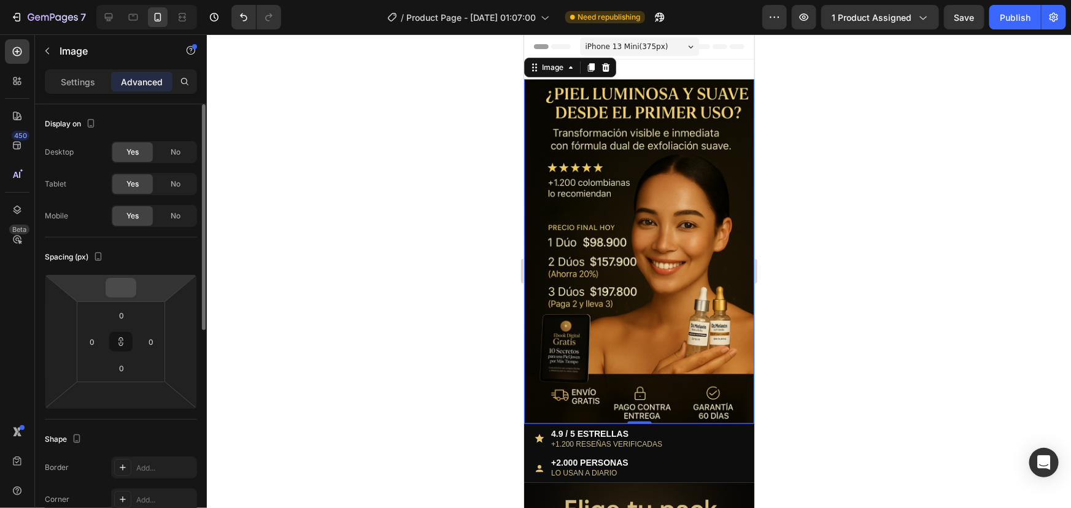
click at [117, 288] on input "number" at bounding box center [121, 288] width 25 height 18
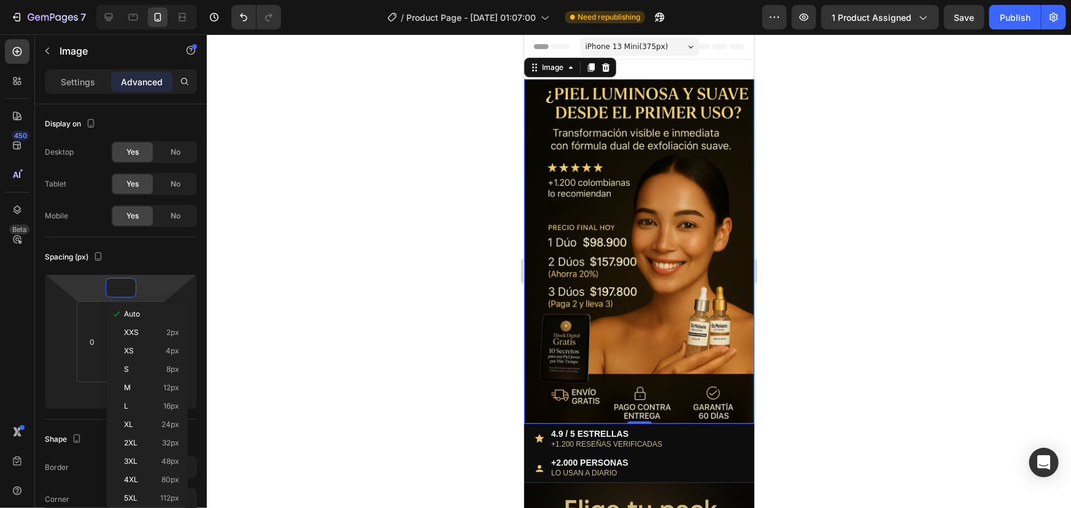
click at [300, 279] on div at bounding box center [639, 271] width 864 height 474
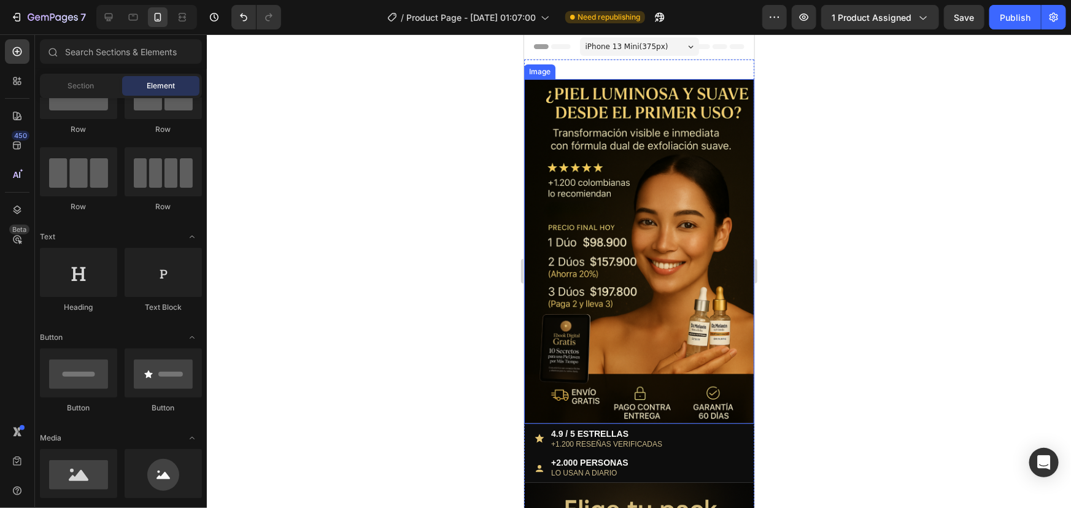
click at [706, 156] on img at bounding box center [639, 251] width 230 height 345
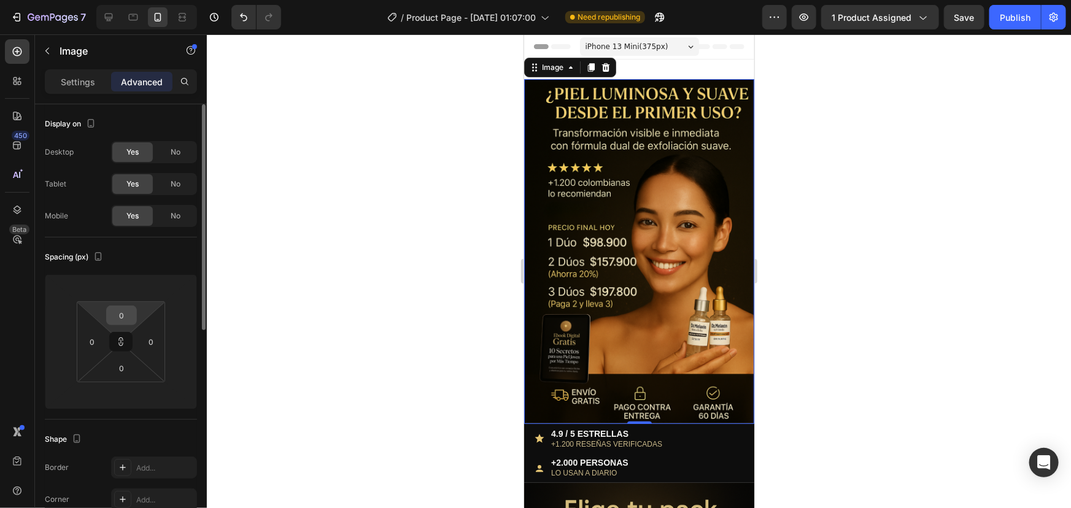
click at [129, 319] on input "0" at bounding box center [121, 315] width 25 height 18
type input "2"
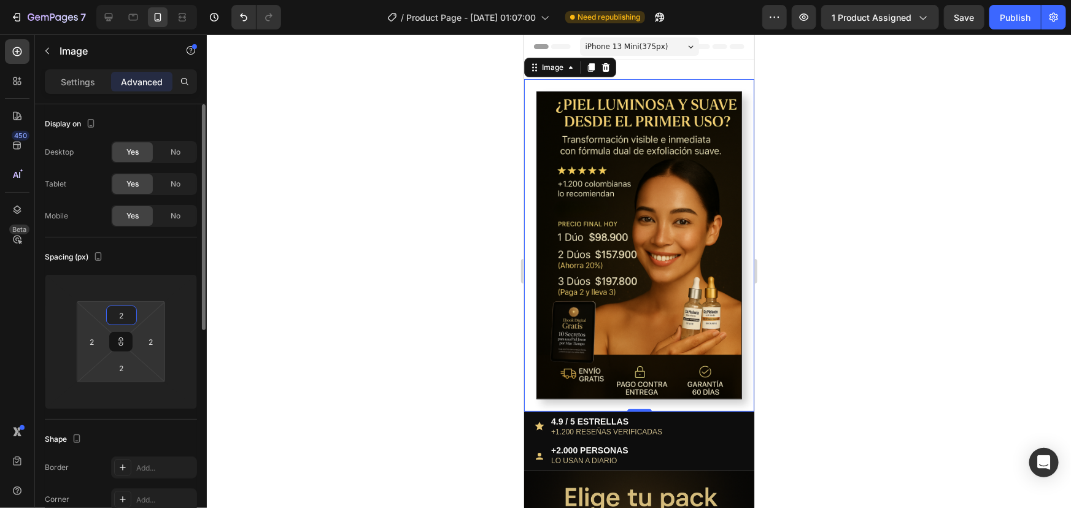
type input "20"
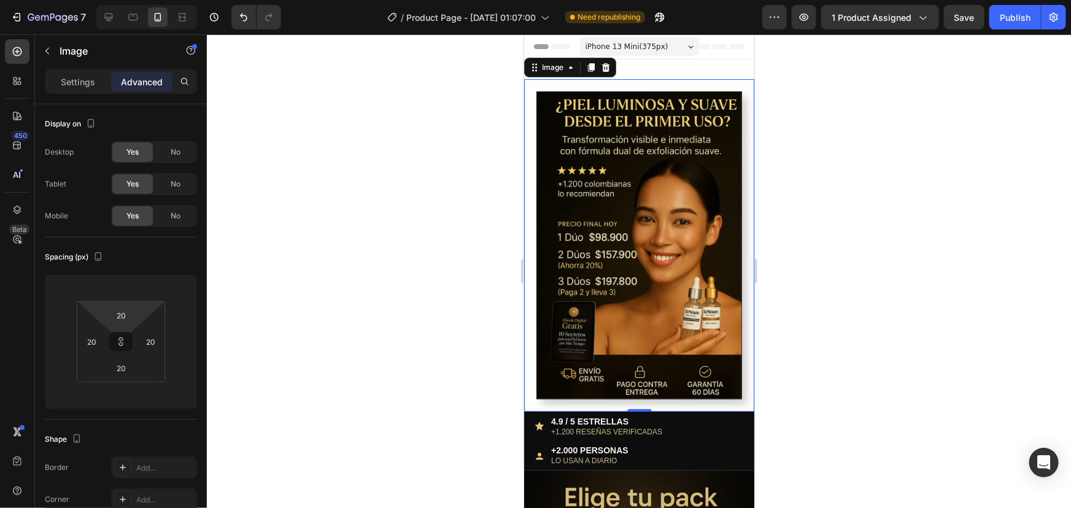
click at [386, 290] on div at bounding box center [639, 271] width 864 height 474
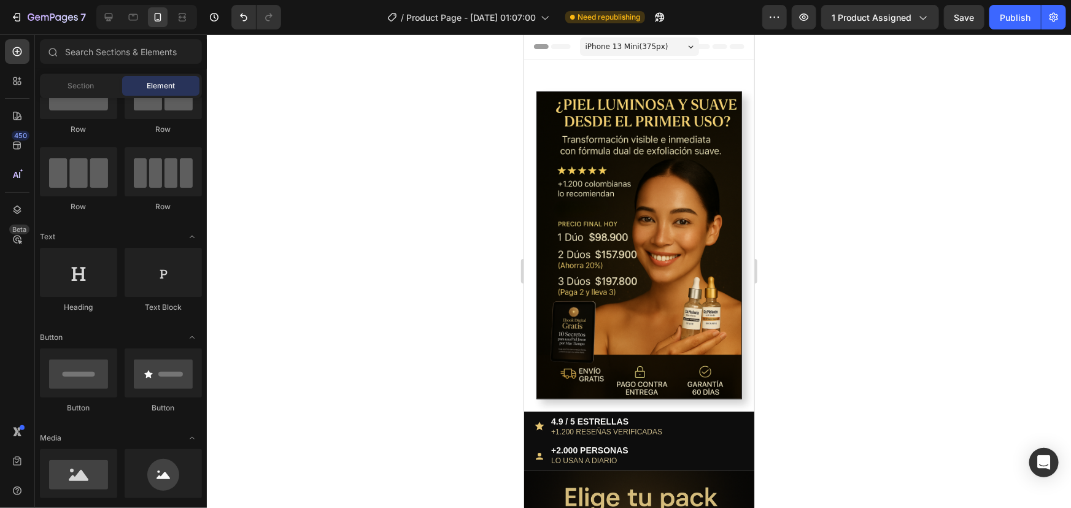
click at [541, 233] on img at bounding box center [639, 245] width 206 height 308
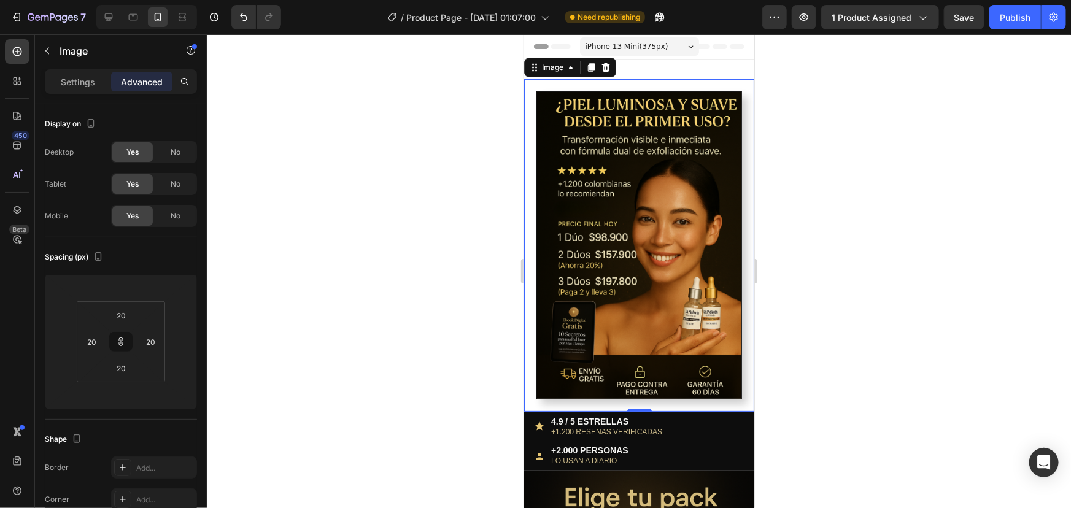
click at [630, 156] on img at bounding box center [639, 245] width 206 height 308
type input "0"
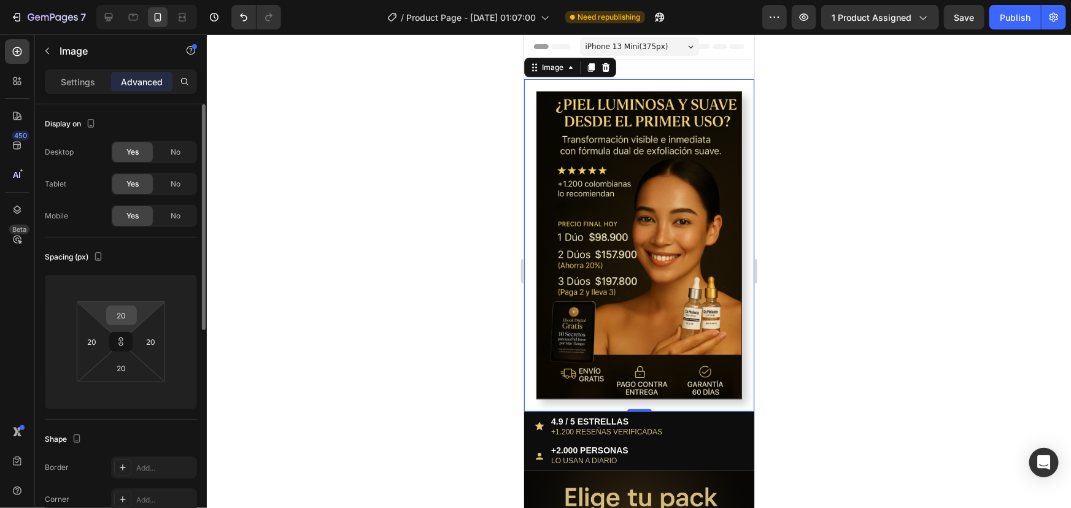
type input "0"
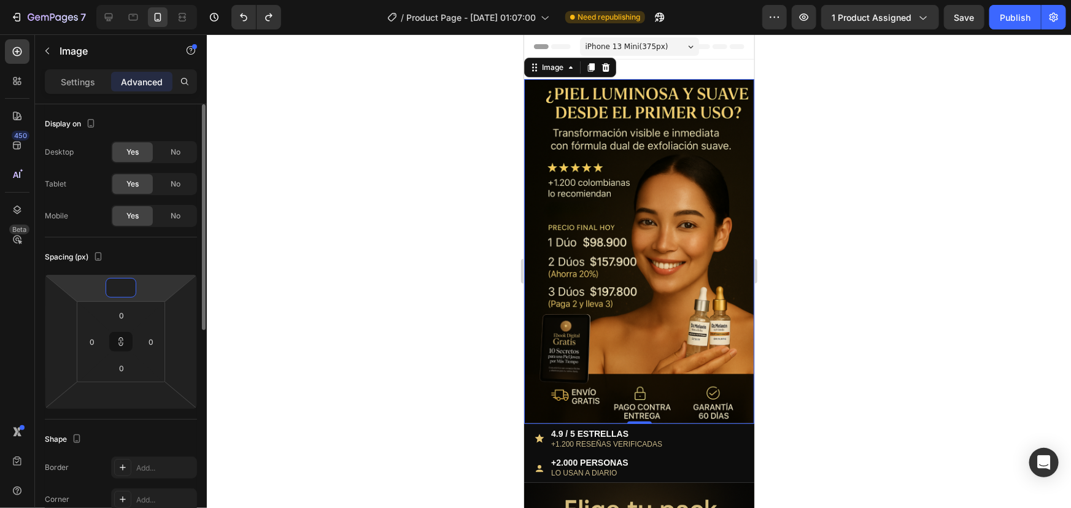
click at [127, 283] on input "number" at bounding box center [121, 288] width 25 height 18
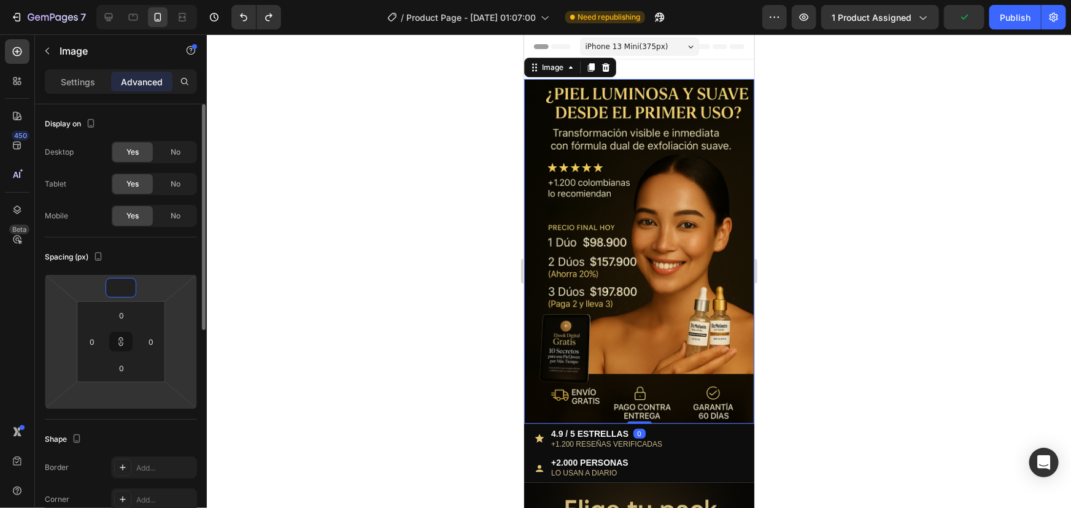
type input "2"
type input "-2"
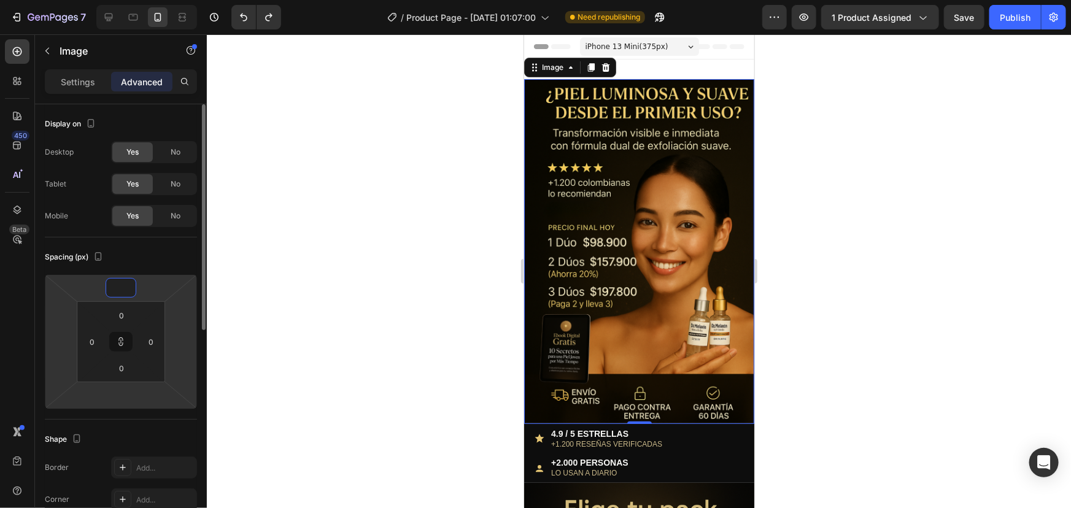
type input "-2"
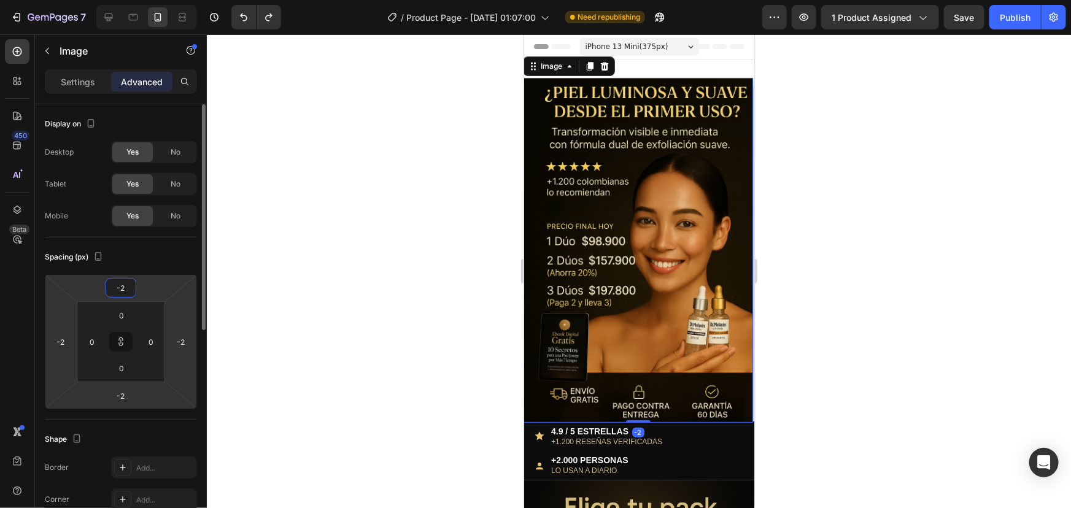
type input "-20"
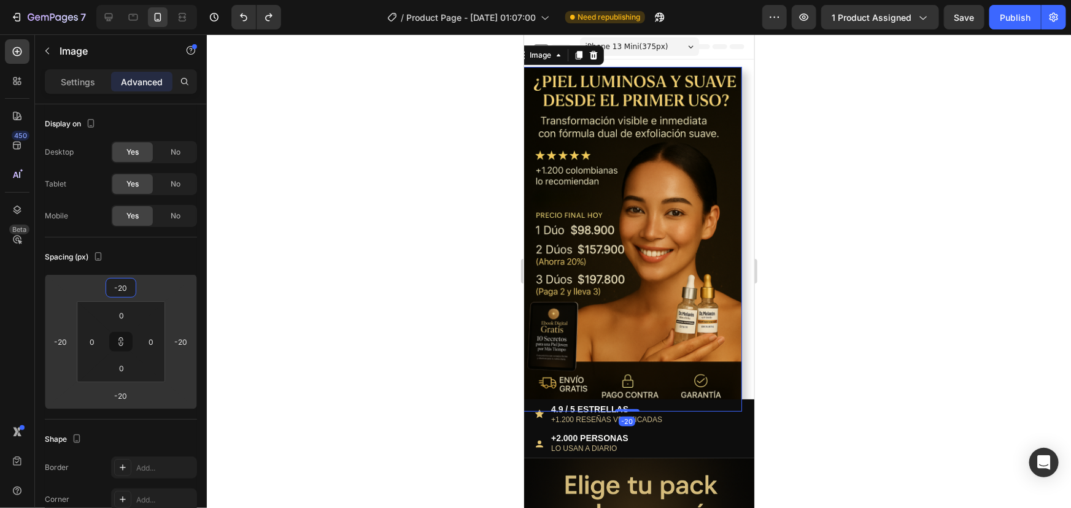
type input "-20"
click at [365, 341] on div at bounding box center [639, 271] width 864 height 474
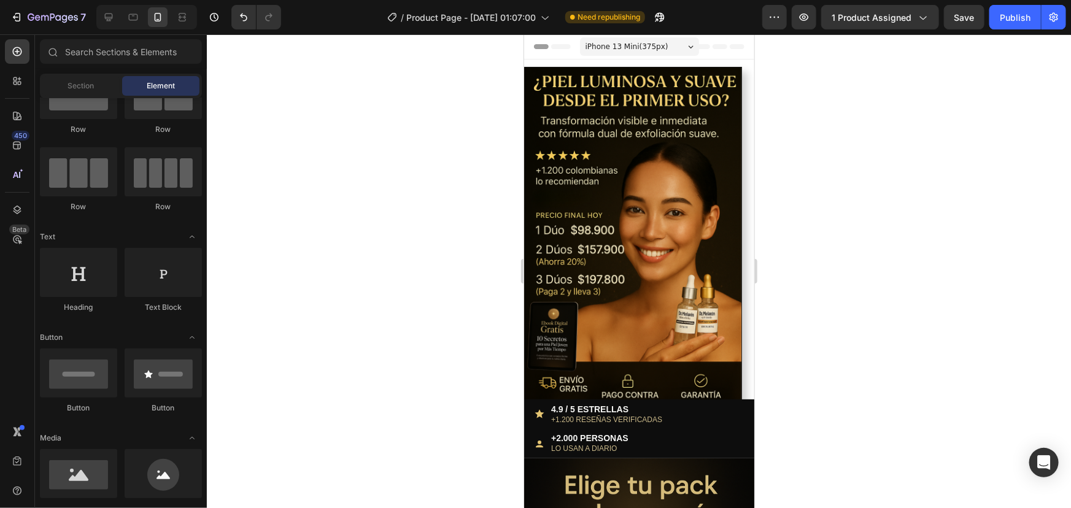
click at [597, 164] on img at bounding box center [626, 238] width 230 height 345
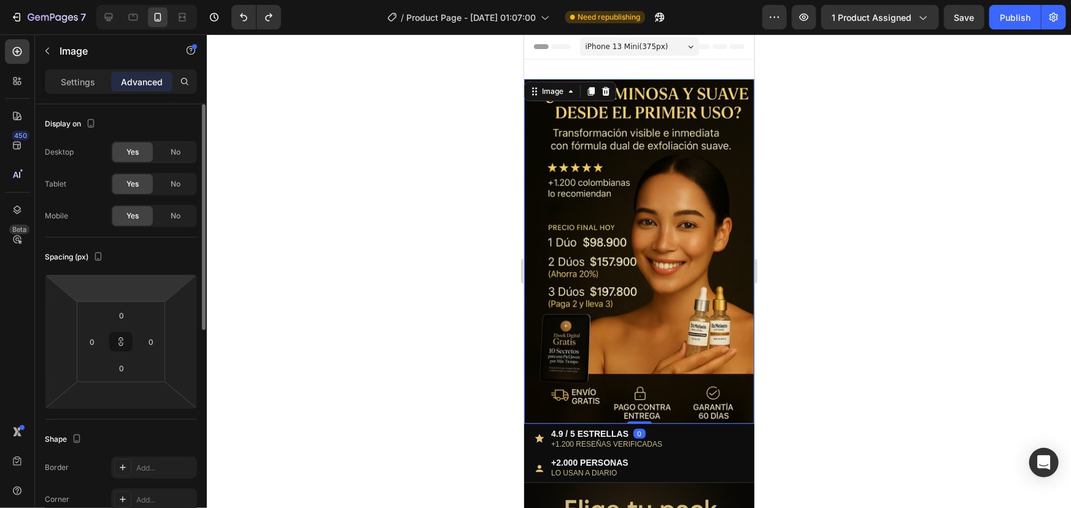
type input "-20"
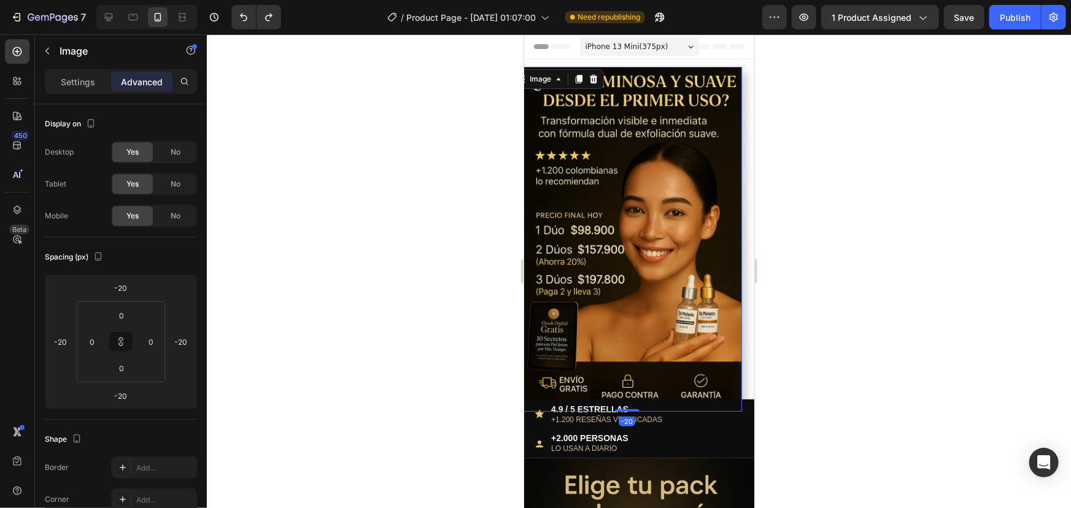
type input "0"
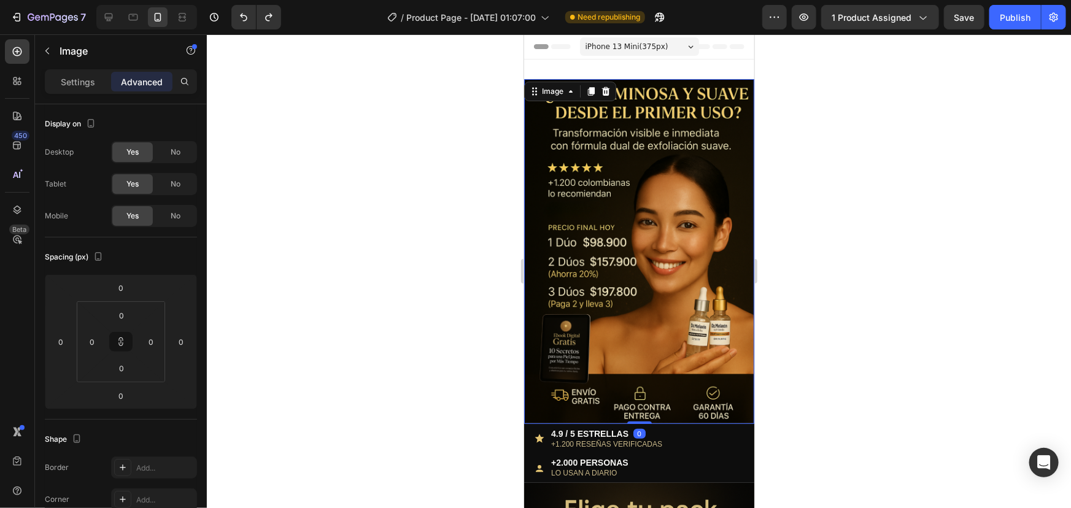
click at [288, 314] on div at bounding box center [639, 271] width 864 height 474
